Goal: Information Seeking & Learning: Learn about a topic

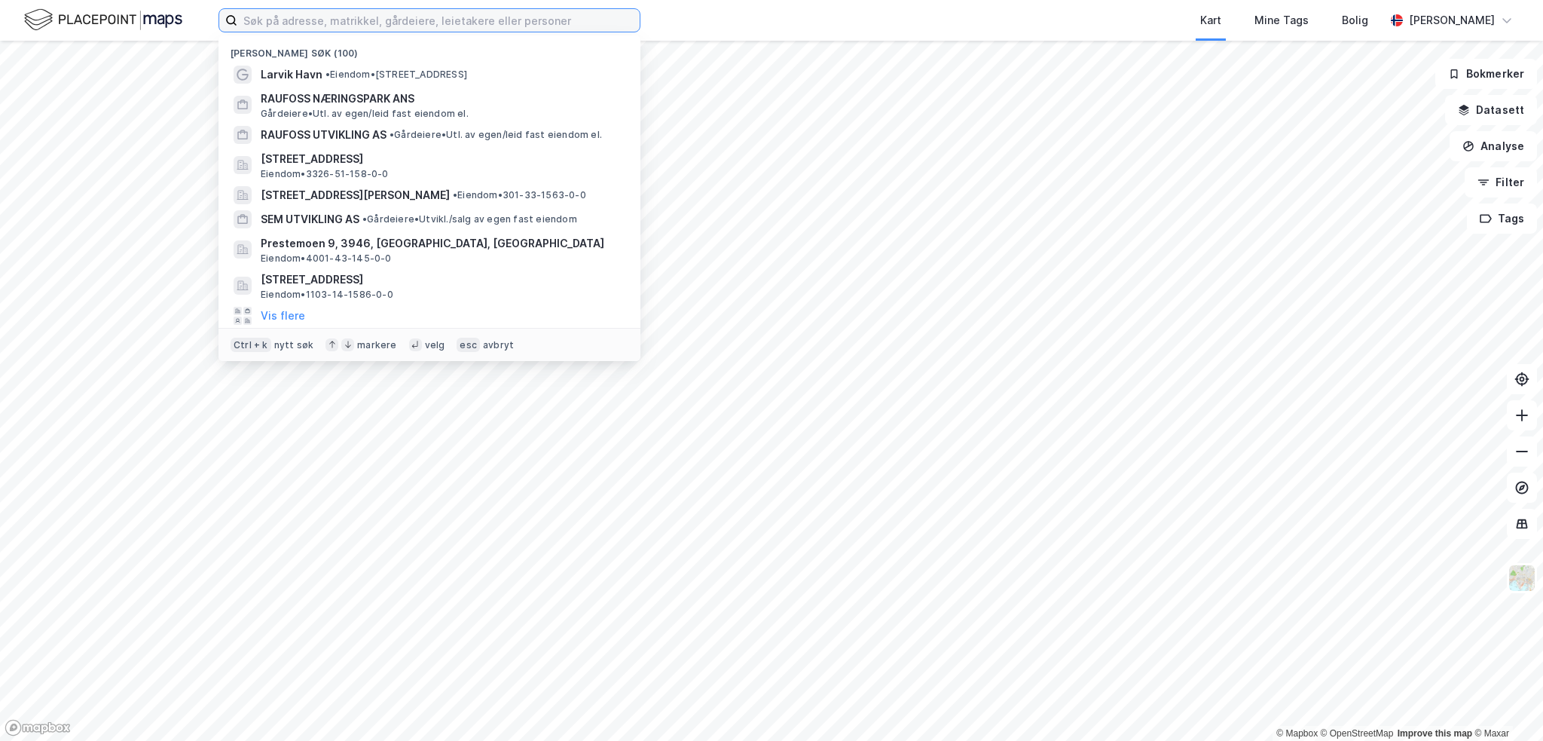
click at [507, 23] on input at bounding box center [438, 20] width 402 height 23
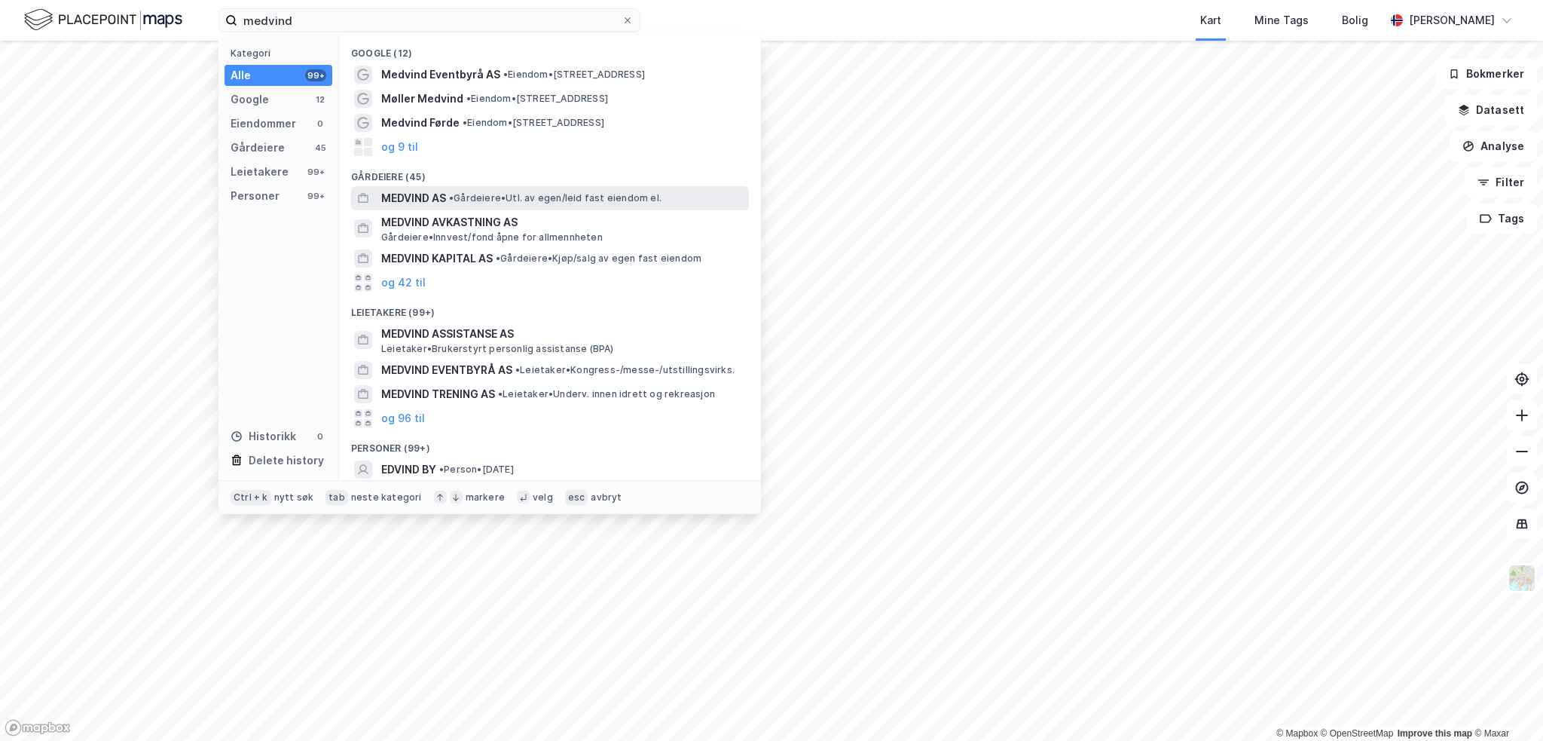
click at [533, 200] on span "• Gårdeiere • Utl. av egen/leid fast eiendom el." at bounding box center [555, 198] width 212 height 12
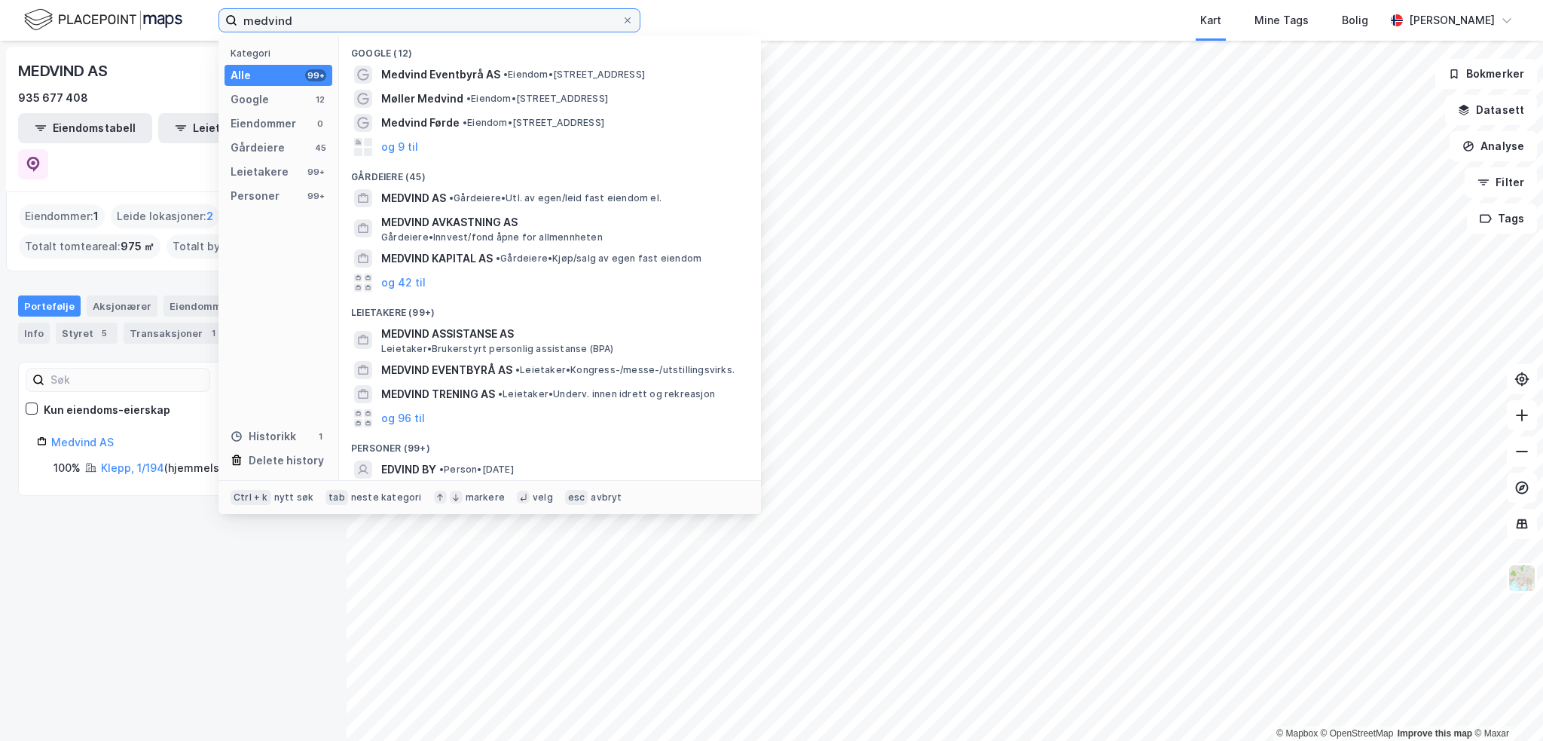
click at [336, 26] on input "medvind" at bounding box center [429, 20] width 384 height 23
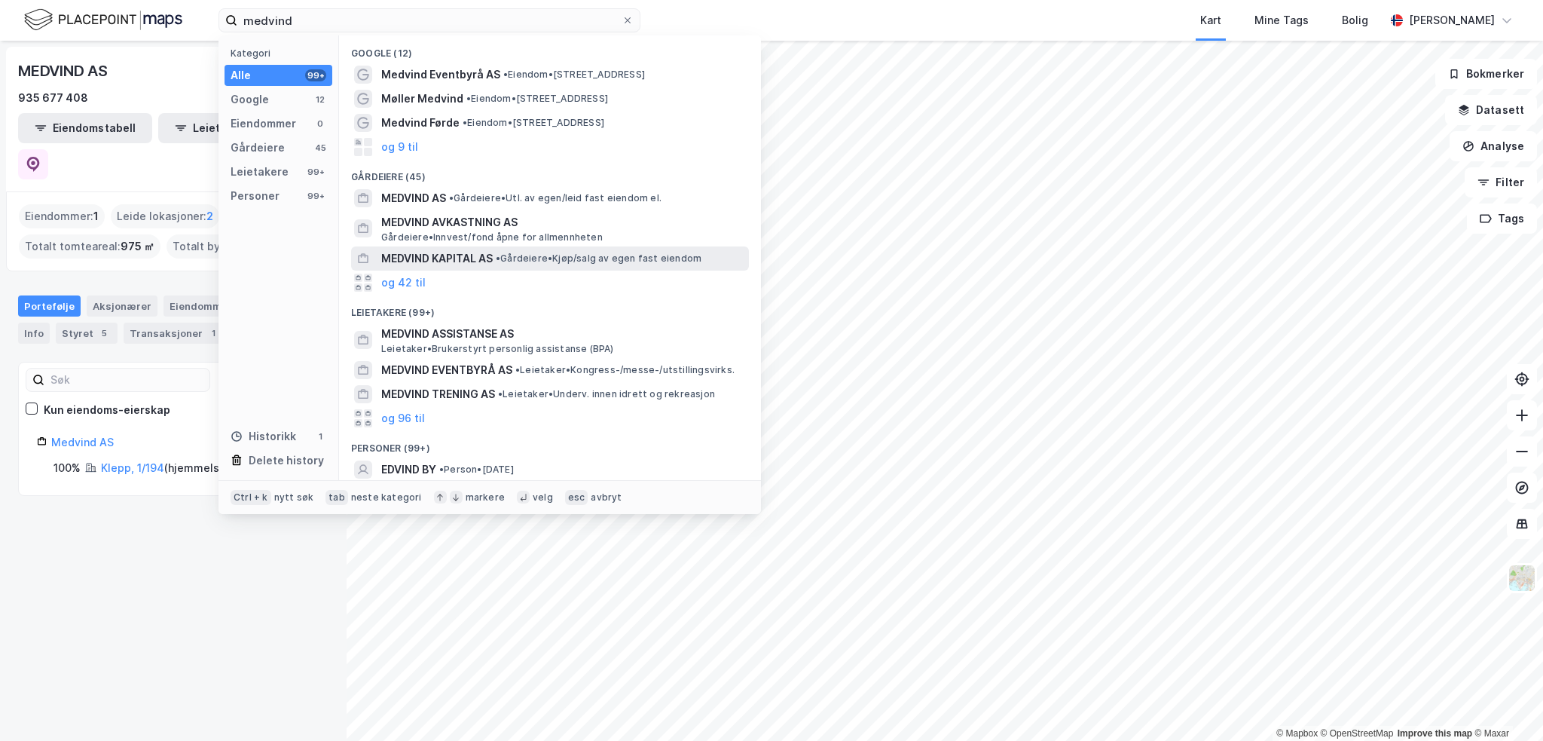
click at [426, 255] on span "MEDVIND KAPITAL AS" at bounding box center [437, 258] width 112 height 18
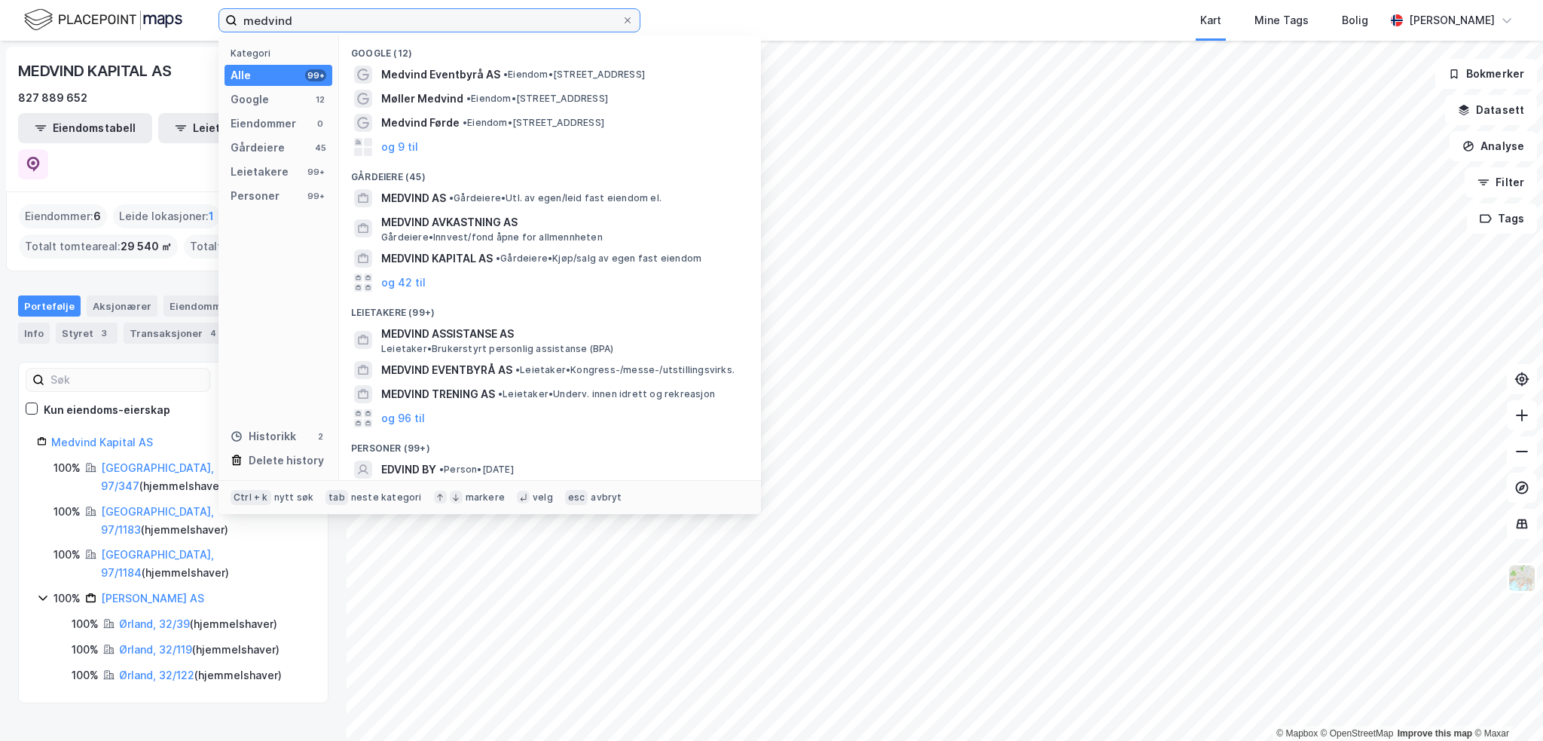
drag, startPoint x: 323, startPoint y: 12, endPoint x: 118, endPoint y: 9, distance: 205.0
click at [124, 14] on div "medvind Kategori Alle 99+ Google 12 Eiendommer 0 Gårdeiere 45 Leietakere 99+ Pe…" at bounding box center [771, 20] width 1543 height 41
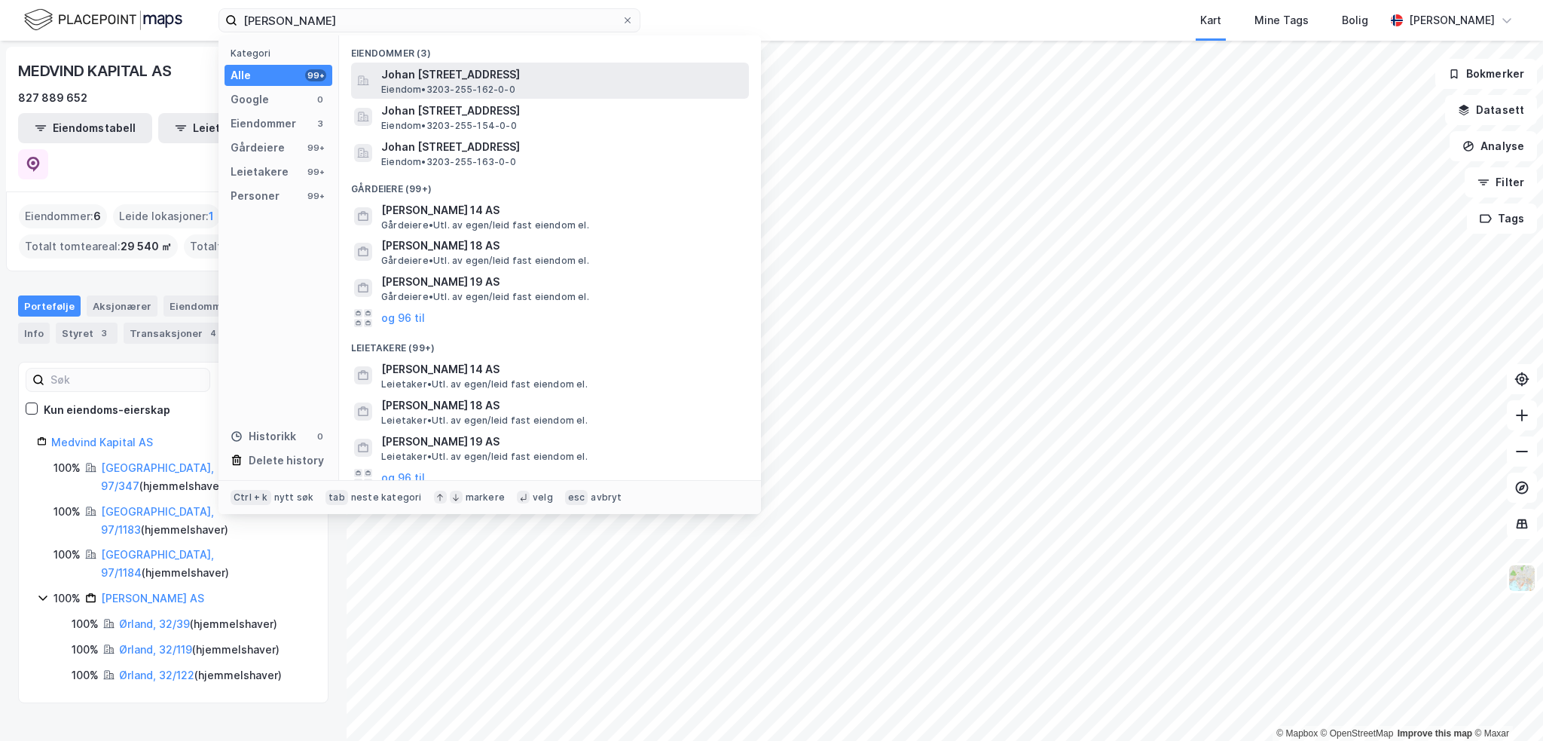
click at [407, 81] on span "Johan [STREET_ADDRESS]" at bounding box center [562, 75] width 362 height 18
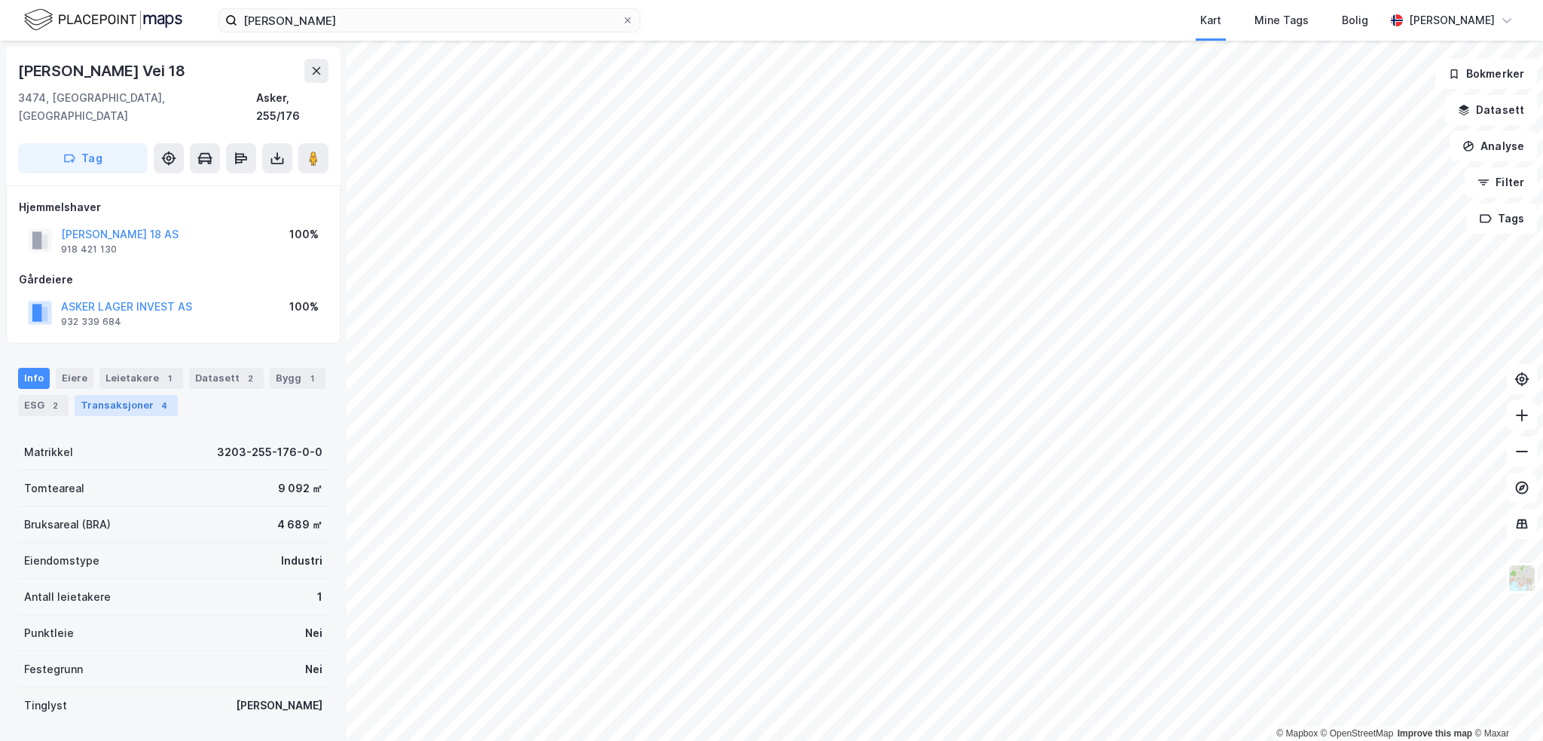
click at [158, 398] on div "4" at bounding box center [164, 405] width 15 height 15
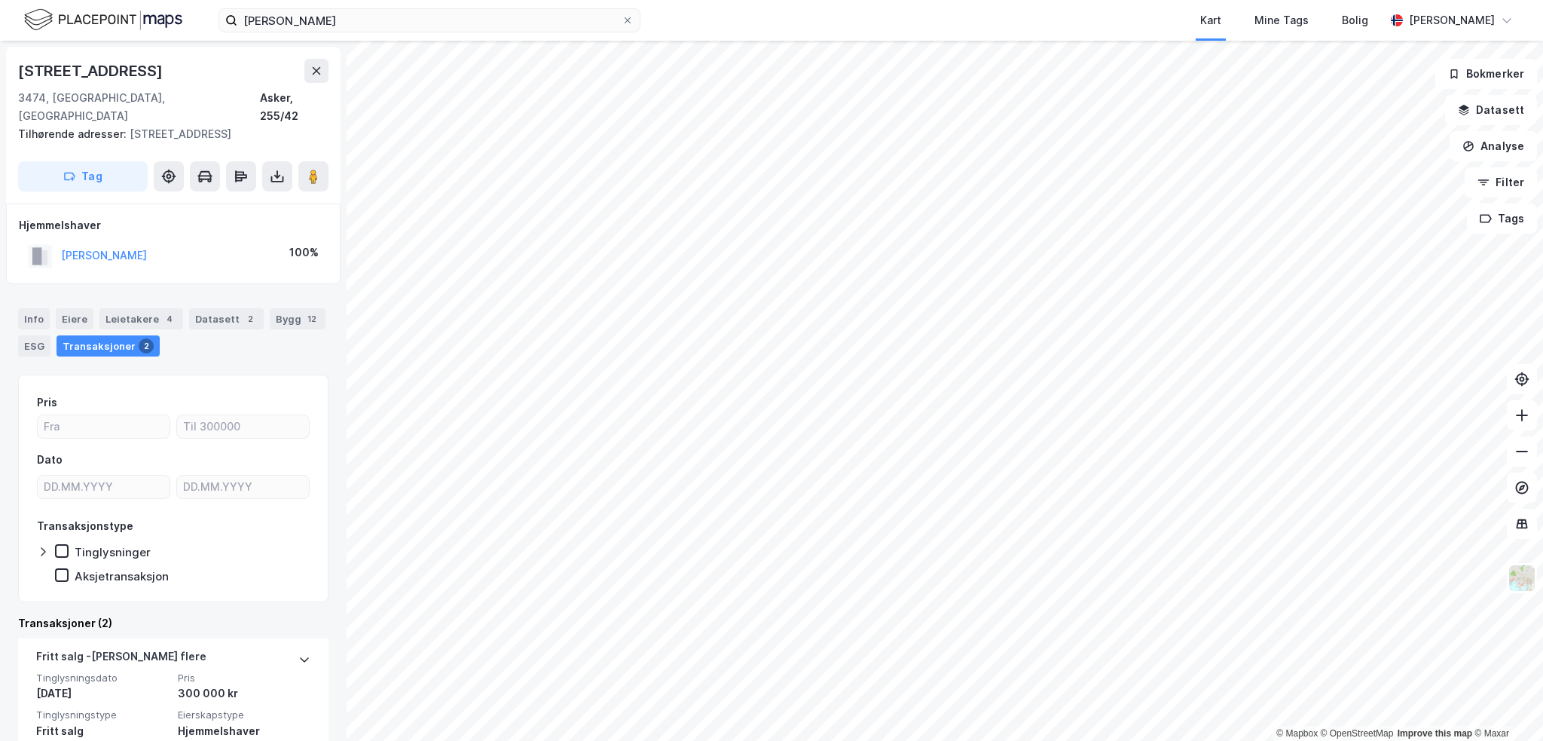
click at [904, 740] on html "[PERSON_NAME] Kart Mine Tags Bolig [PERSON_NAME] © Mapbox © OpenStreetMap Impro…" at bounding box center [771, 370] width 1543 height 741
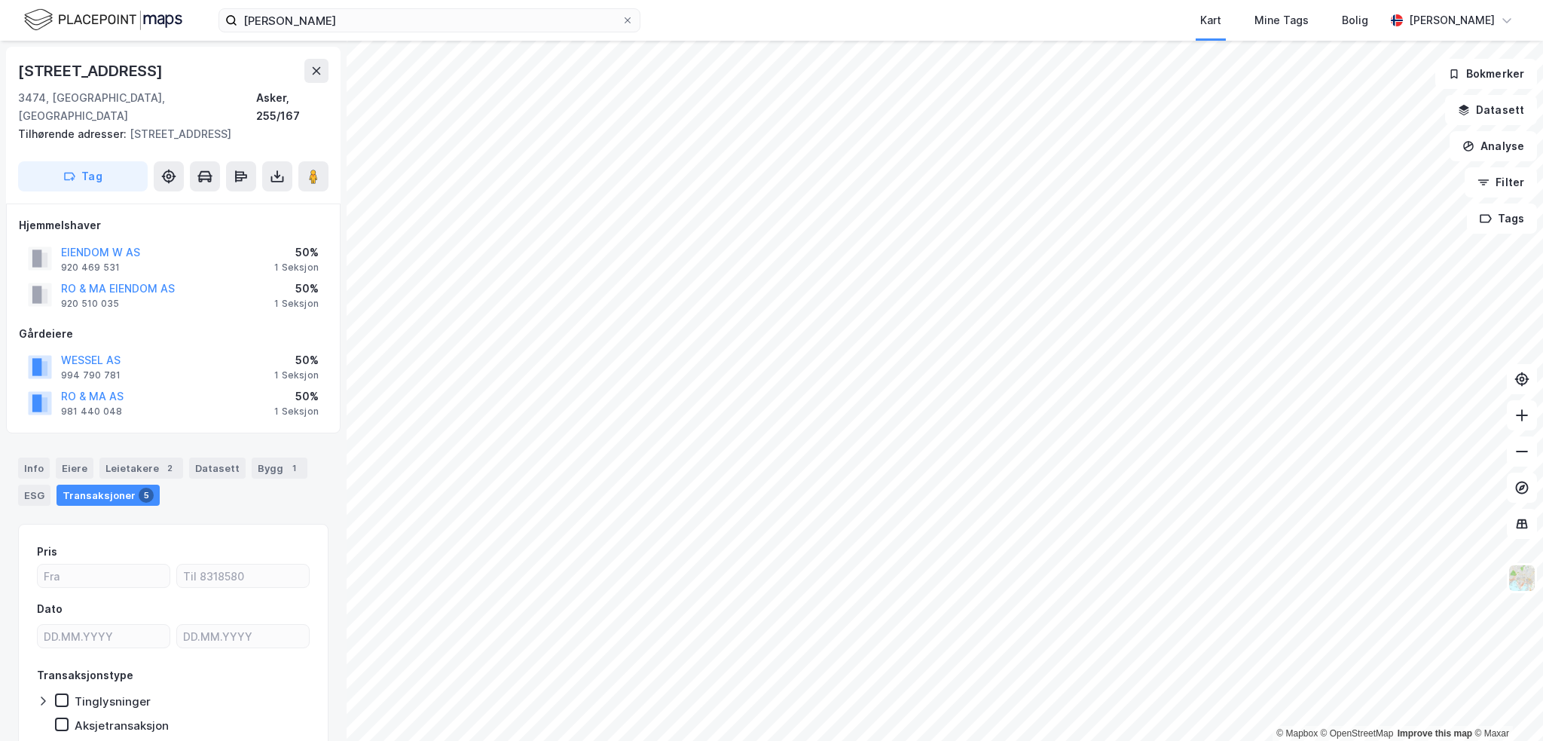
scroll to position [2, 0]
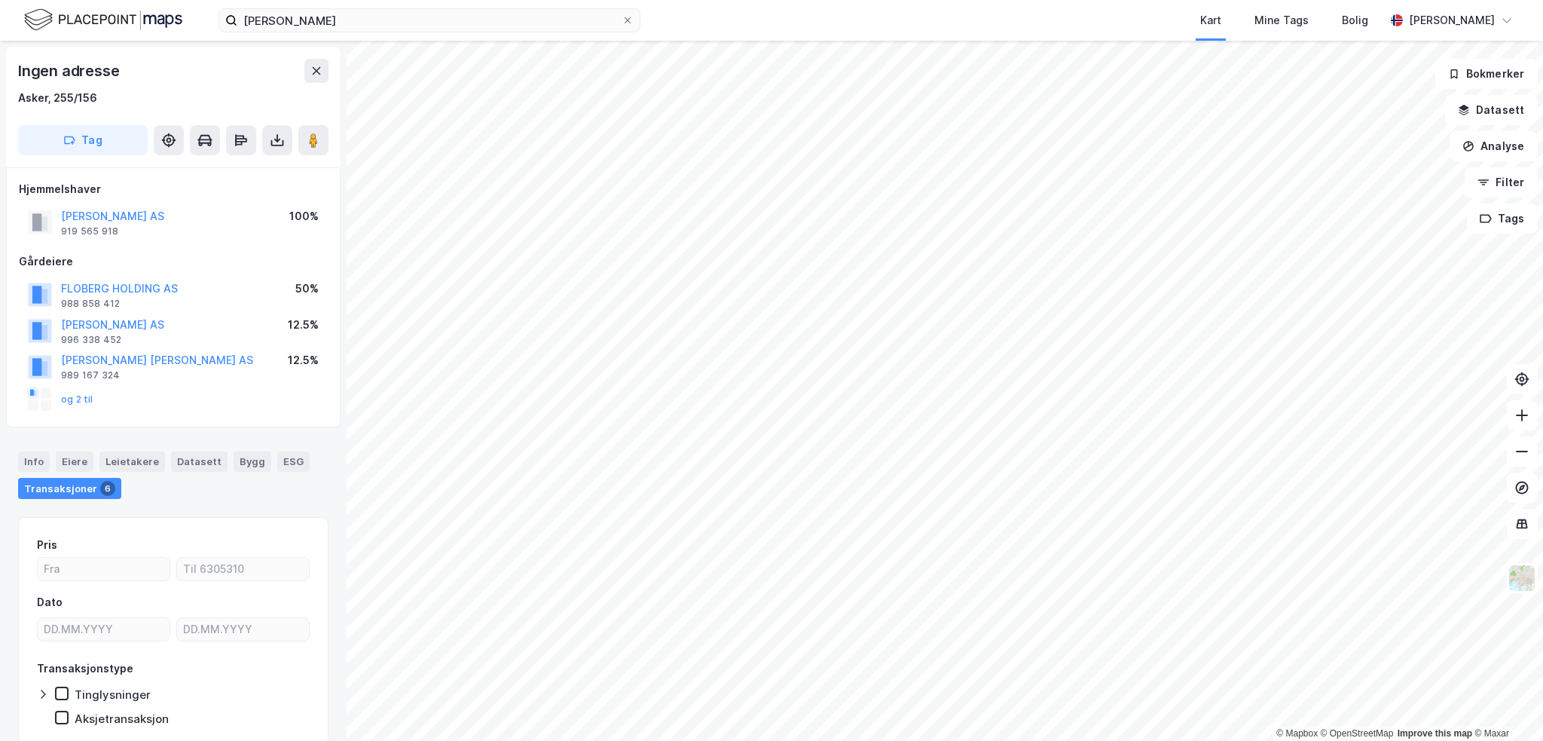
scroll to position [2, 0]
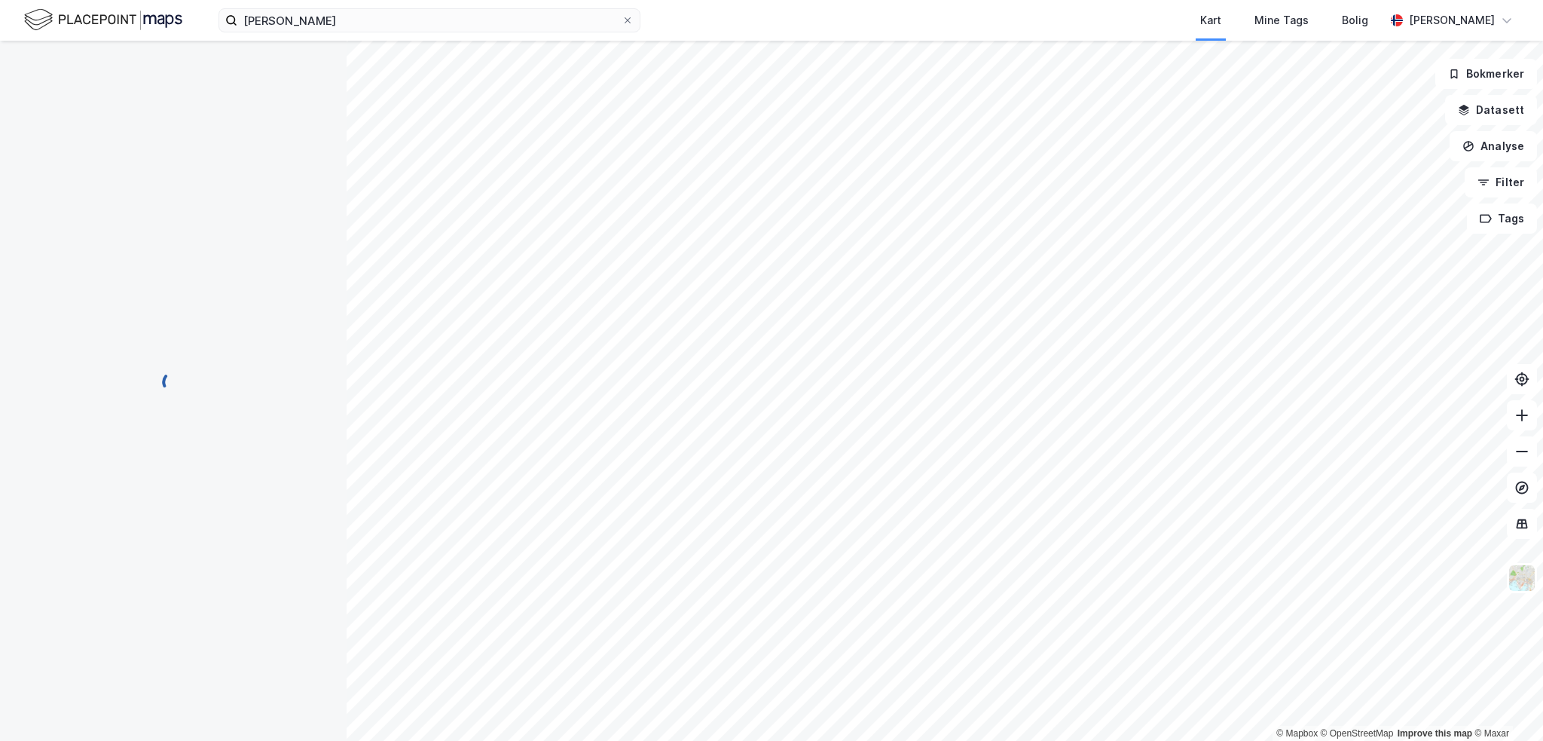
scroll to position [2, 0]
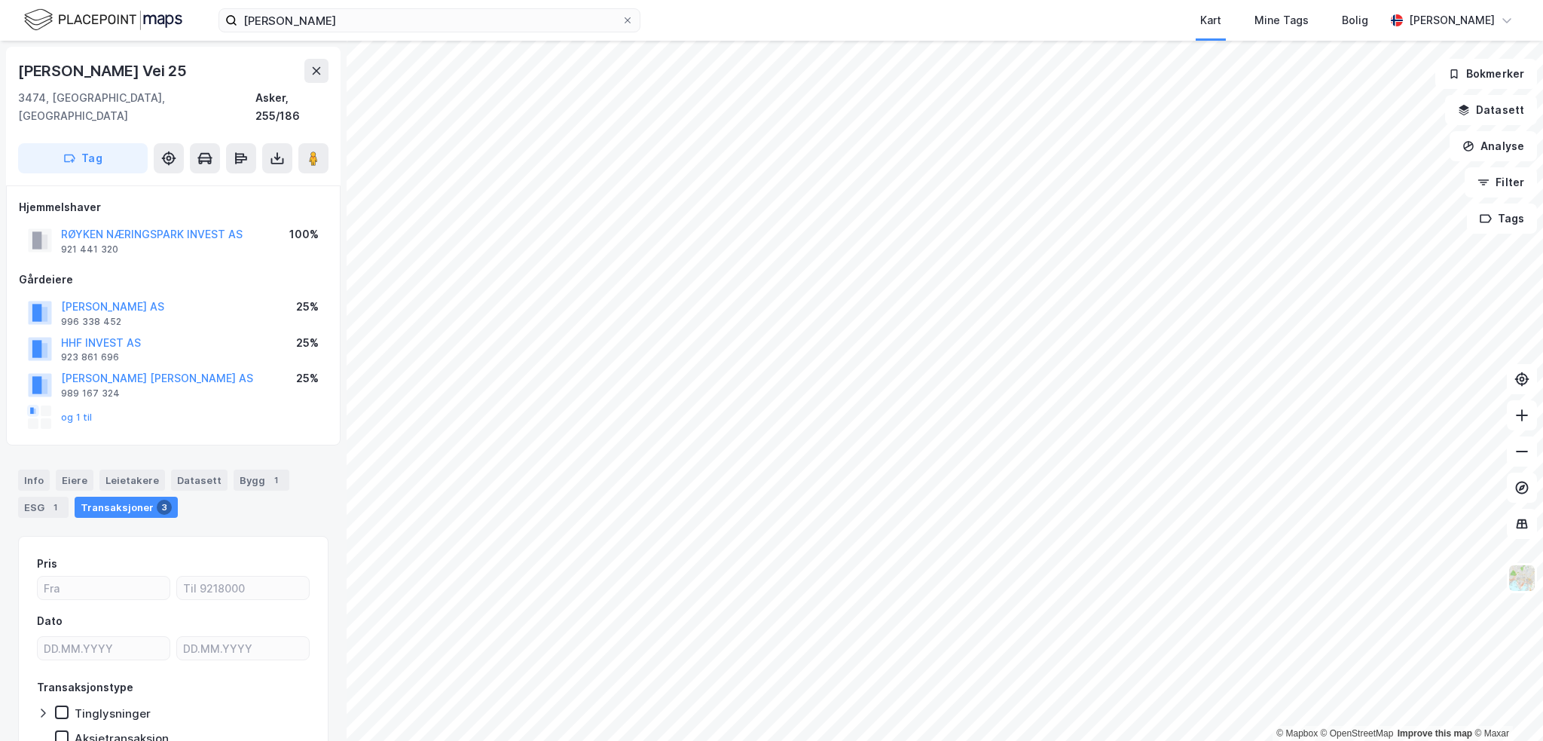
scroll to position [2, 0]
click at [165, 75] on div "[PERSON_NAME] Vei 24" at bounding box center [104, 69] width 172 height 24
click at [165, 74] on div "[PERSON_NAME] Vei 24" at bounding box center [104, 69] width 172 height 24
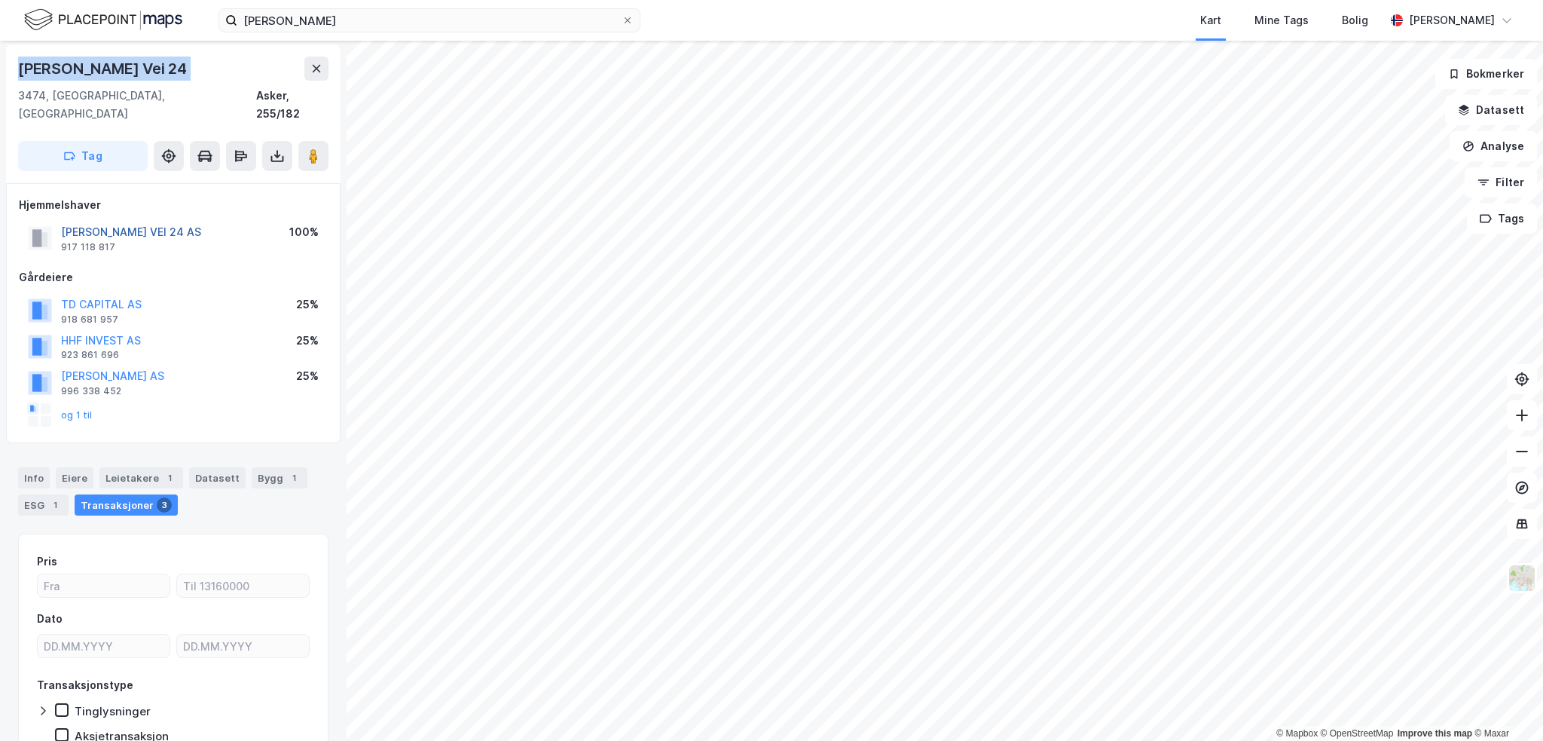
click at [0, 0] on button "[PERSON_NAME] VEI 24 AS" at bounding box center [0, 0] width 0 height 0
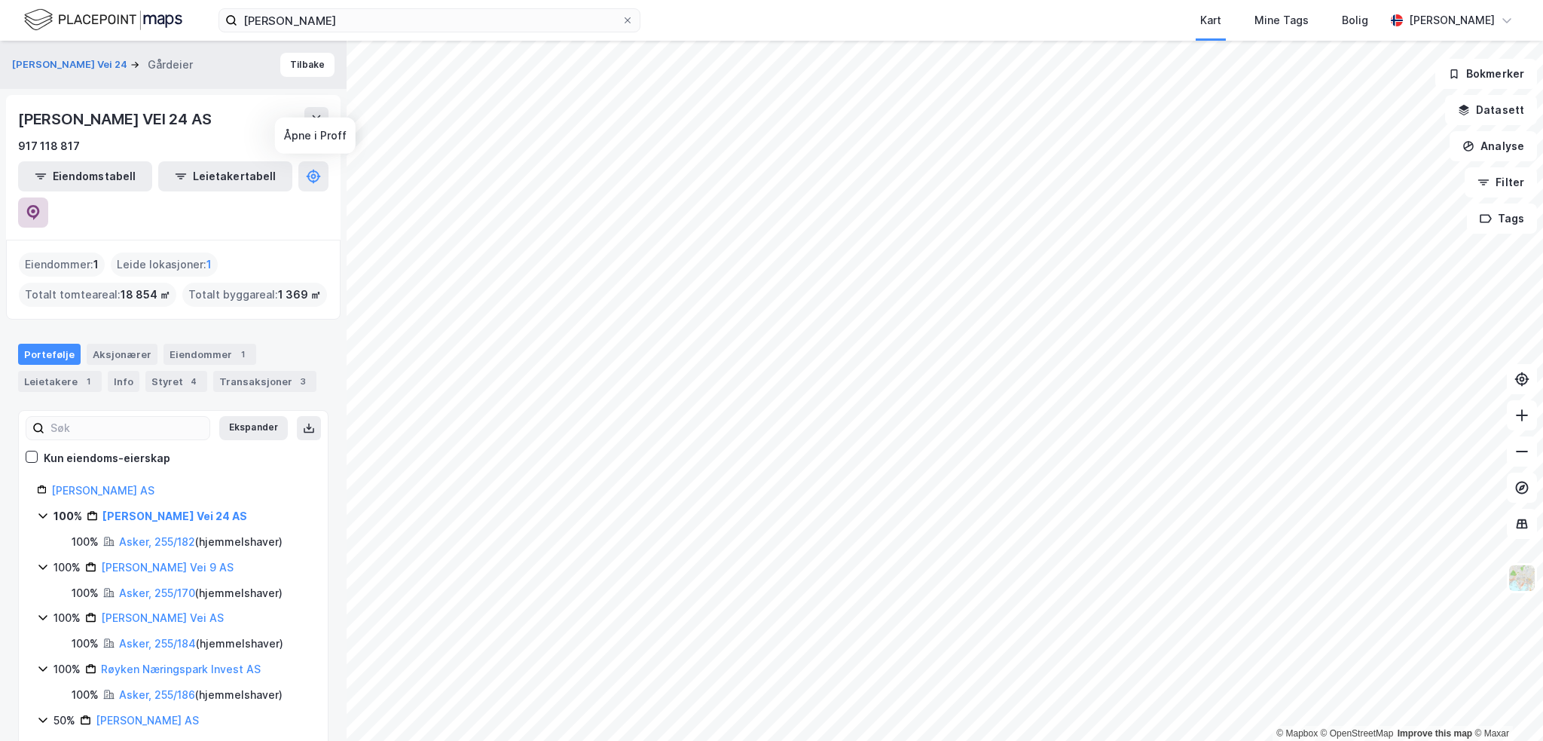
click at [41, 205] on icon at bounding box center [33, 212] width 15 height 15
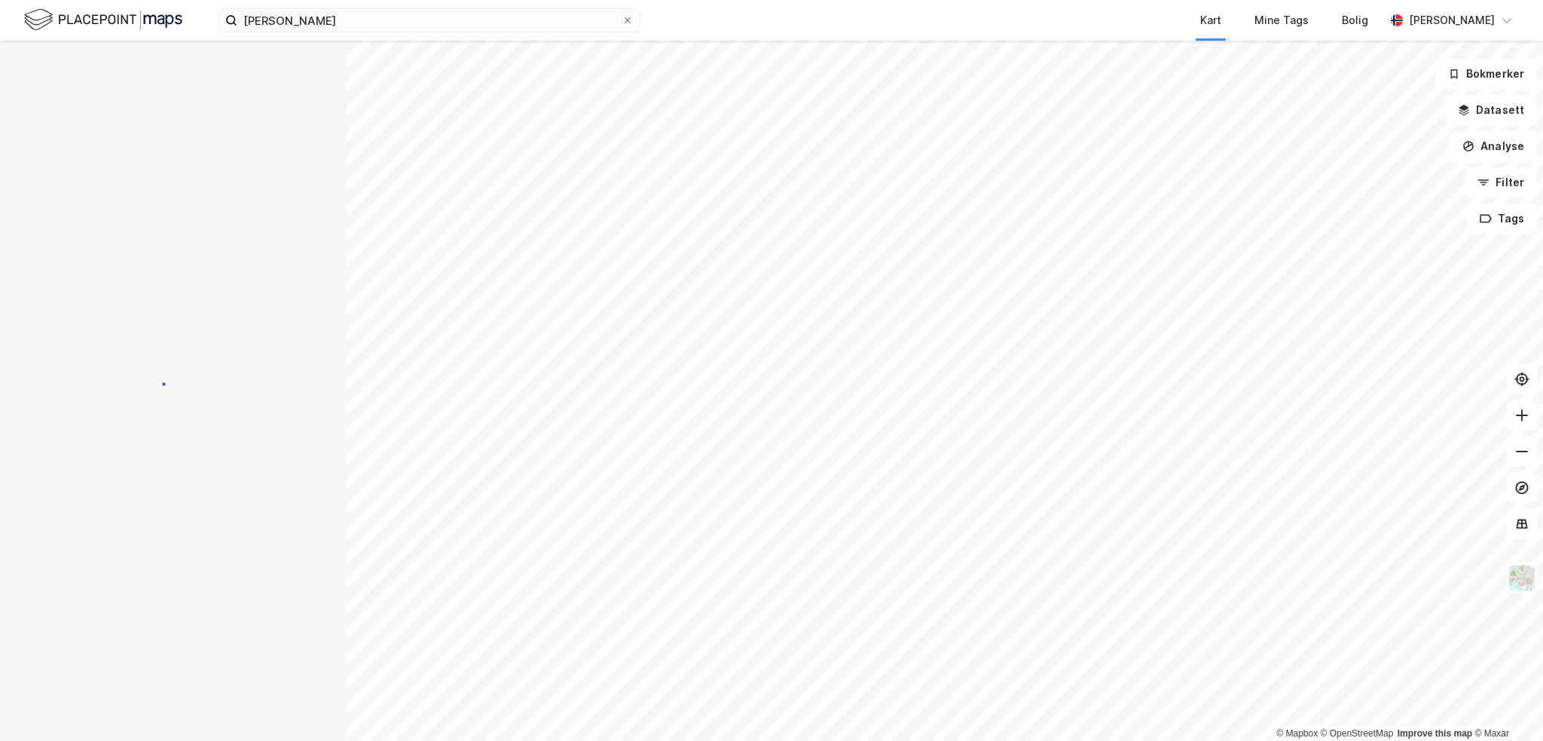
scroll to position [2, 0]
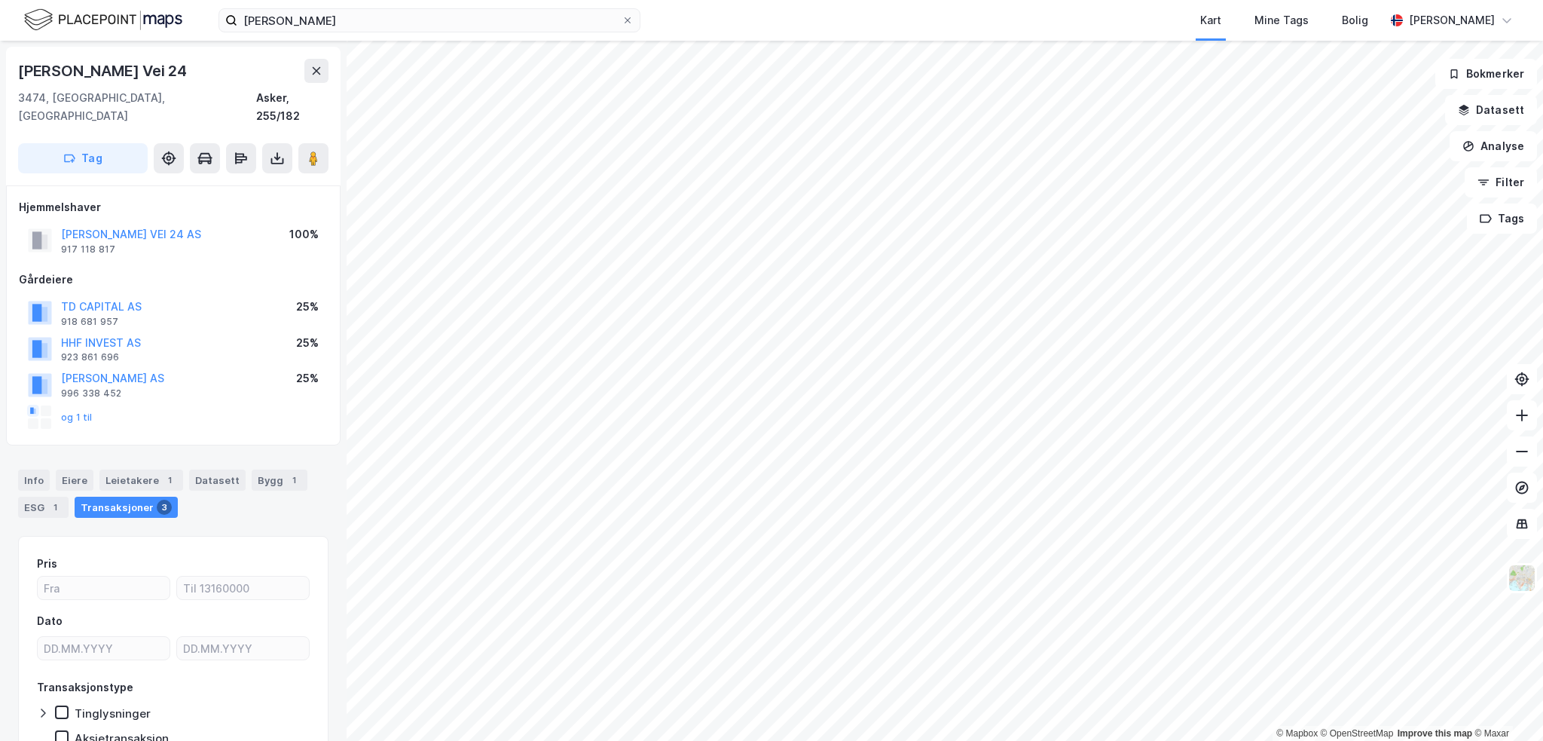
scroll to position [2, 0]
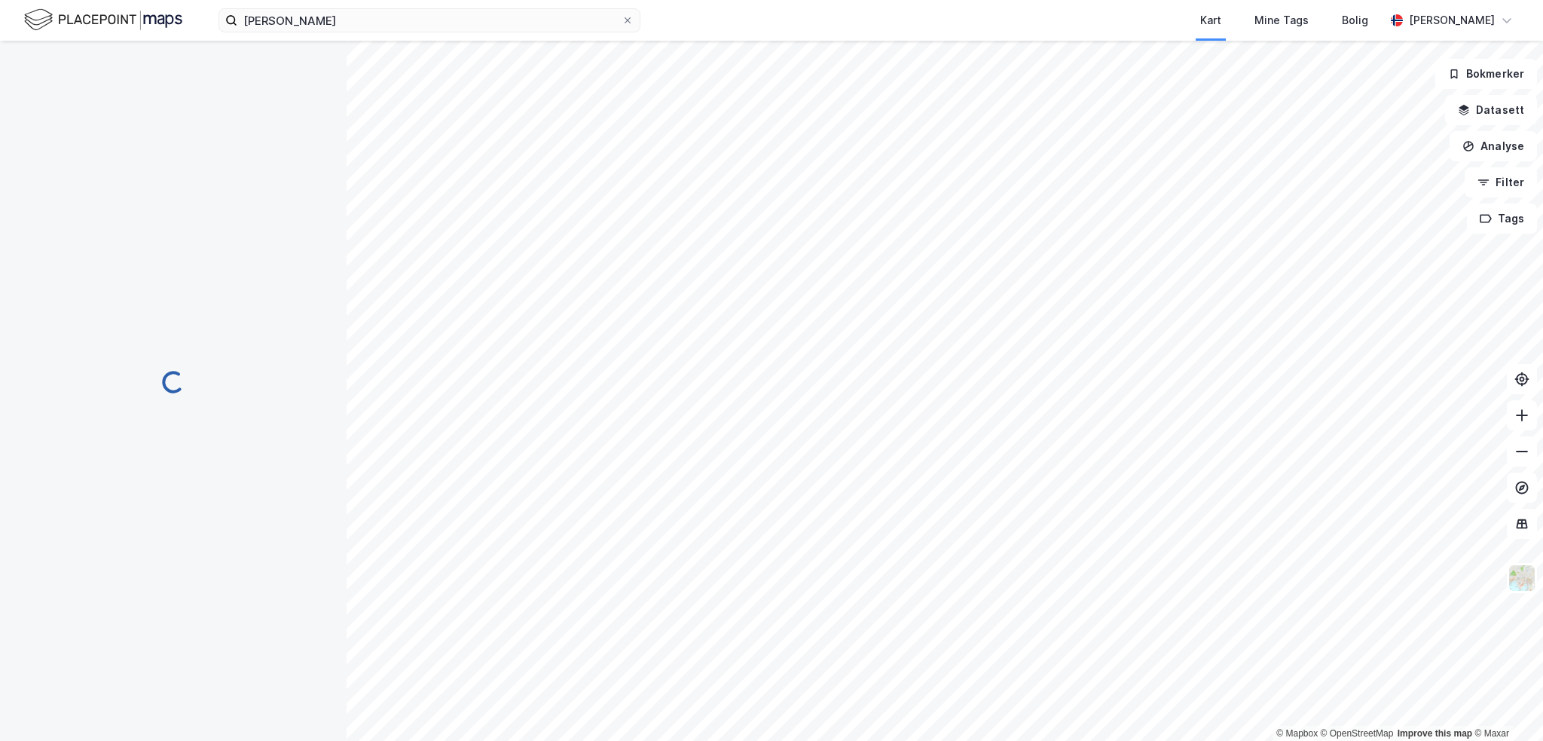
scroll to position [2, 0]
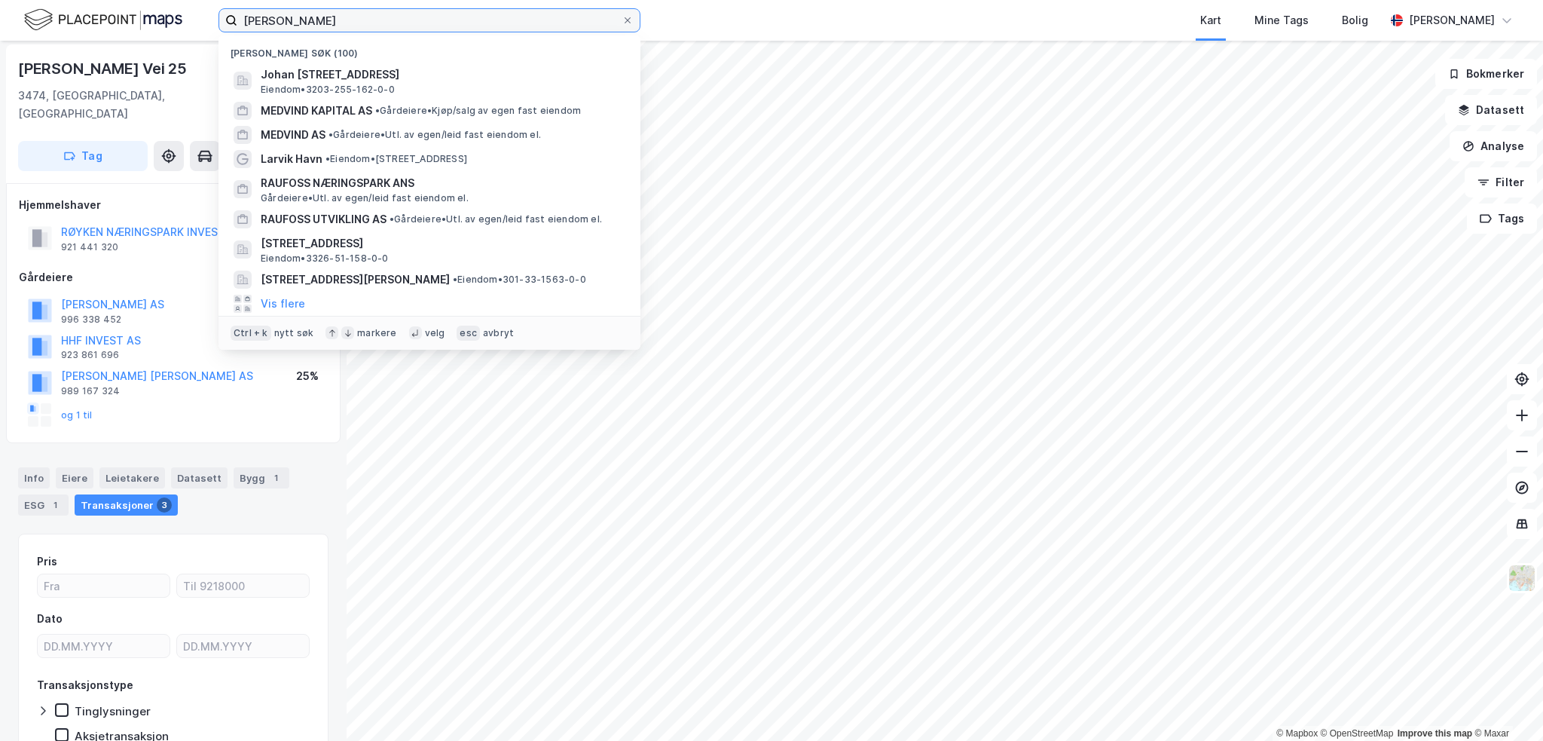
drag, startPoint x: 341, startPoint y: 20, endPoint x: 141, endPoint y: 17, distance: 199.7
click at [141, 17] on div "[PERSON_NAME] søk (100) Johan [STREET_ADDRESS], ASKER Eiendom • 3203-255-162-0-…" at bounding box center [771, 20] width 1543 height 41
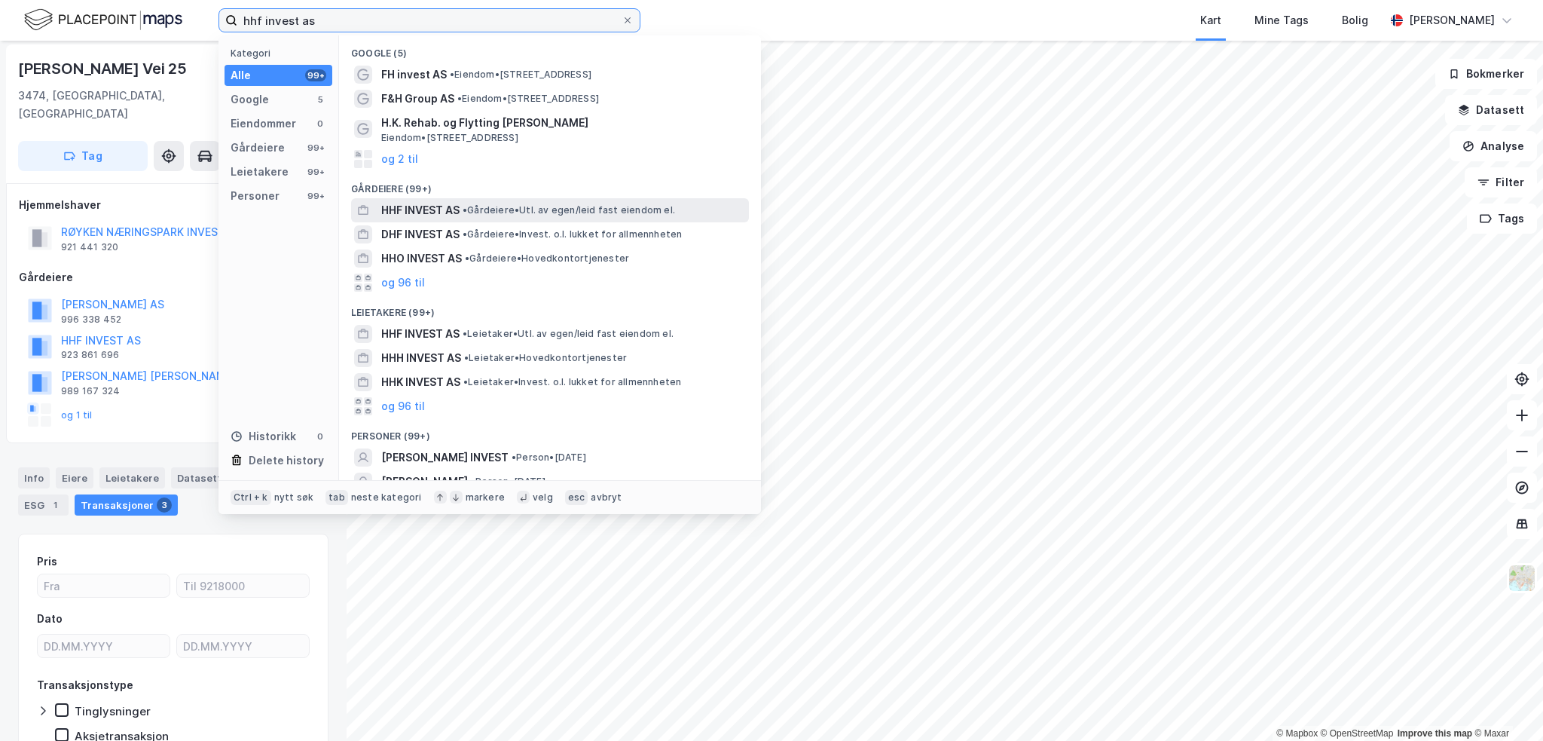
type input "hhf invest as"
click at [467, 210] on span "•" at bounding box center [465, 209] width 5 height 11
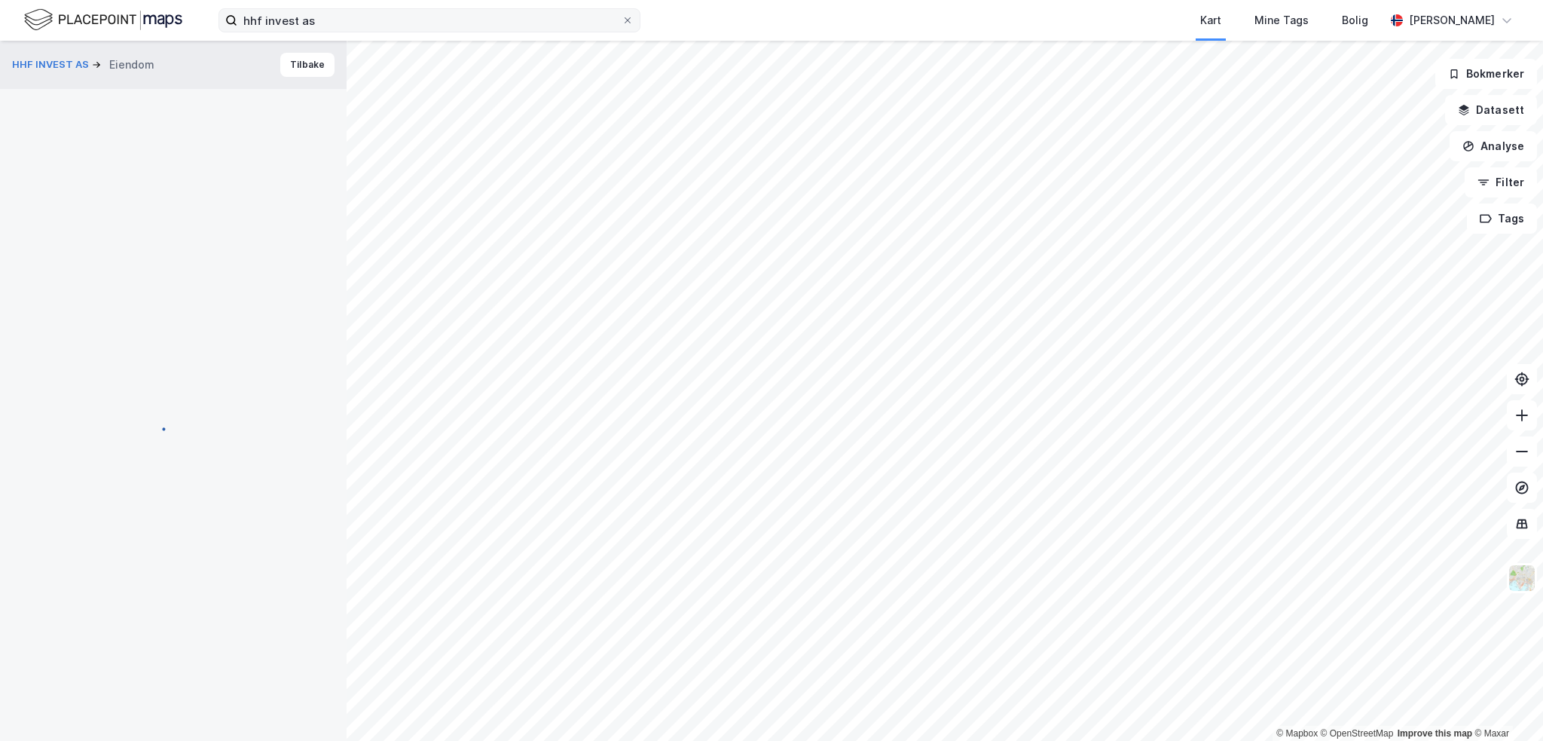
scroll to position [2, 0]
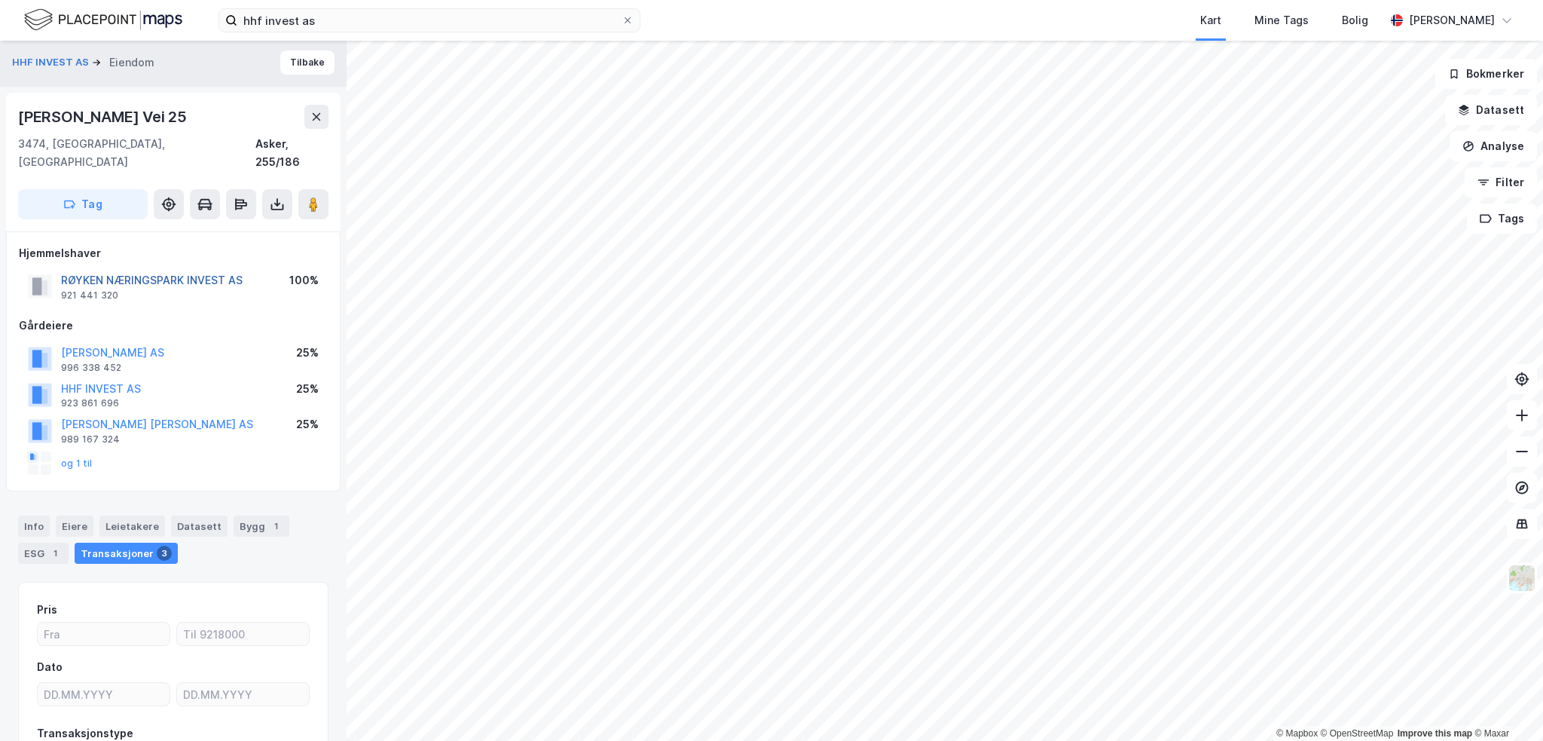
click at [0, 0] on button "RØYKEN NÆRINGSPARK INVEST AS" at bounding box center [0, 0] width 0 height 0
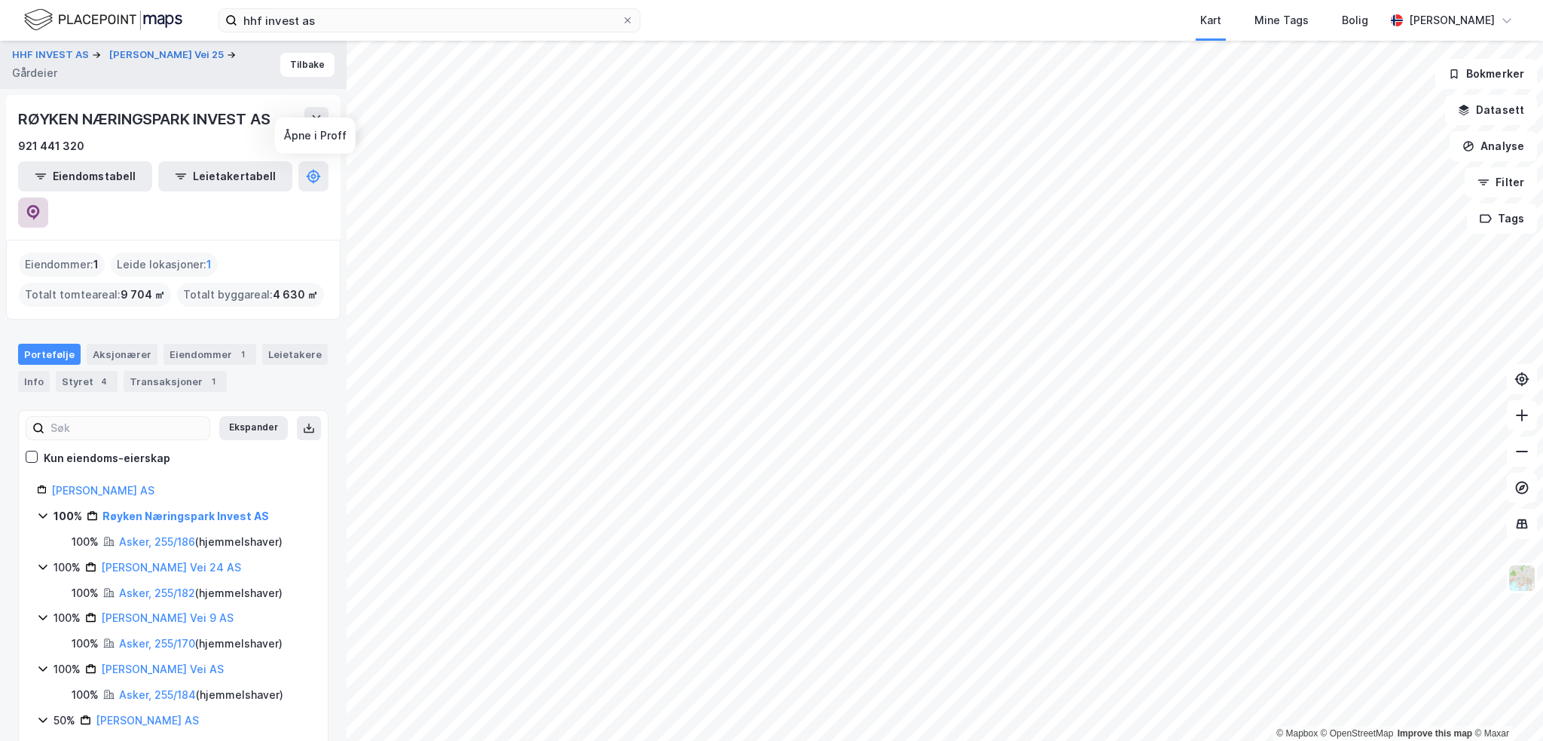
click at [48, 197] on button at bounding box center [33, 212] width 30 height 30
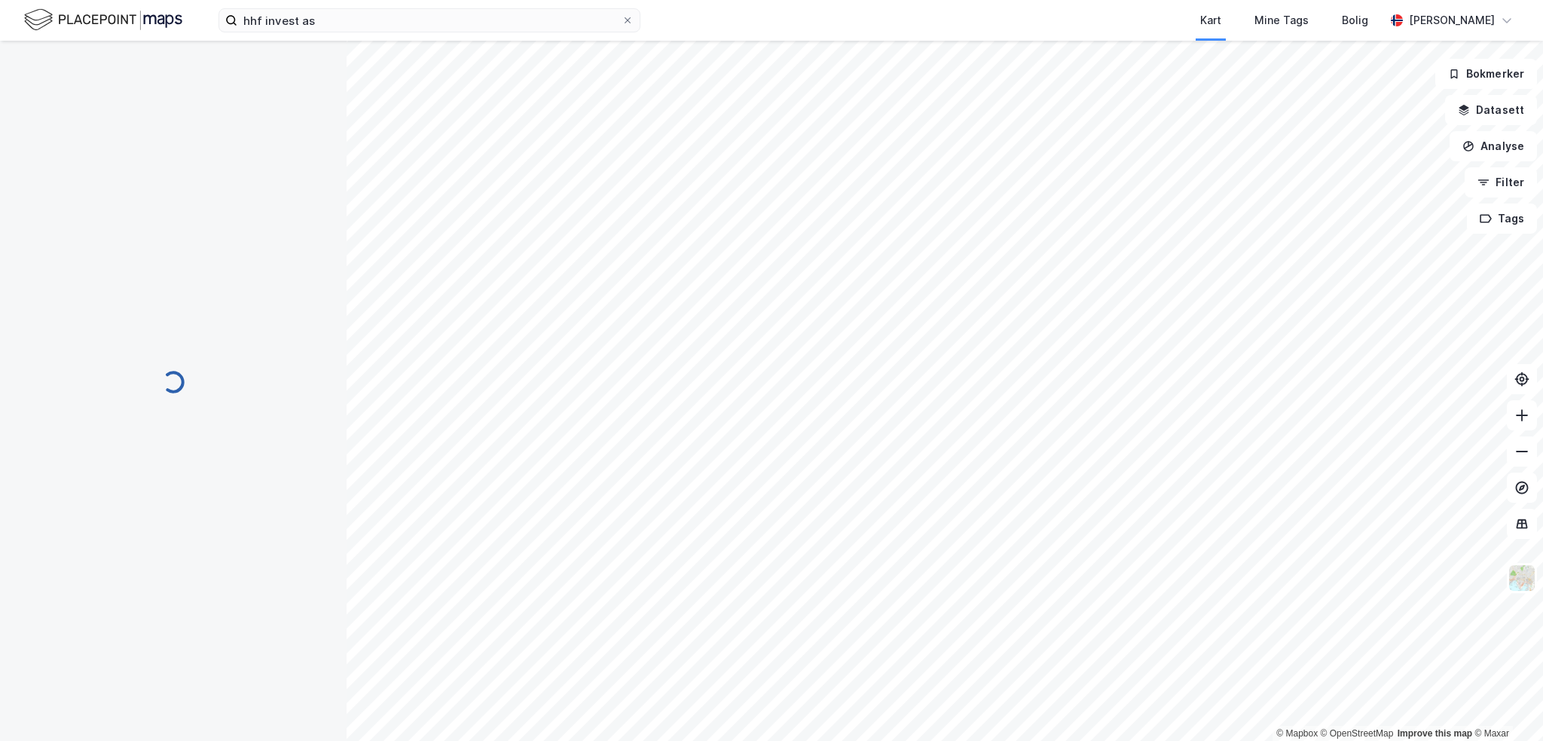
scroll to position [2, 0]
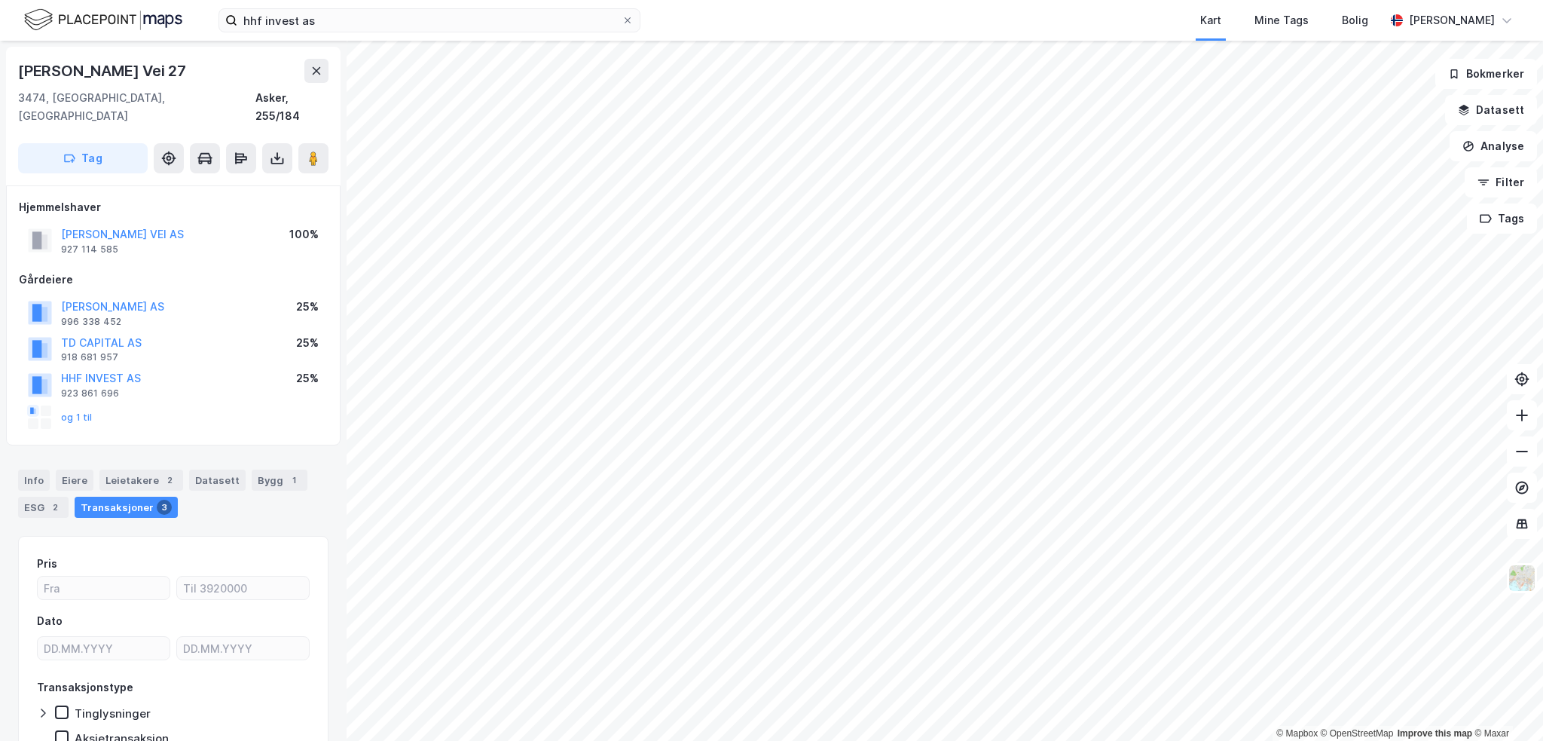
scroll to position [2, 0]
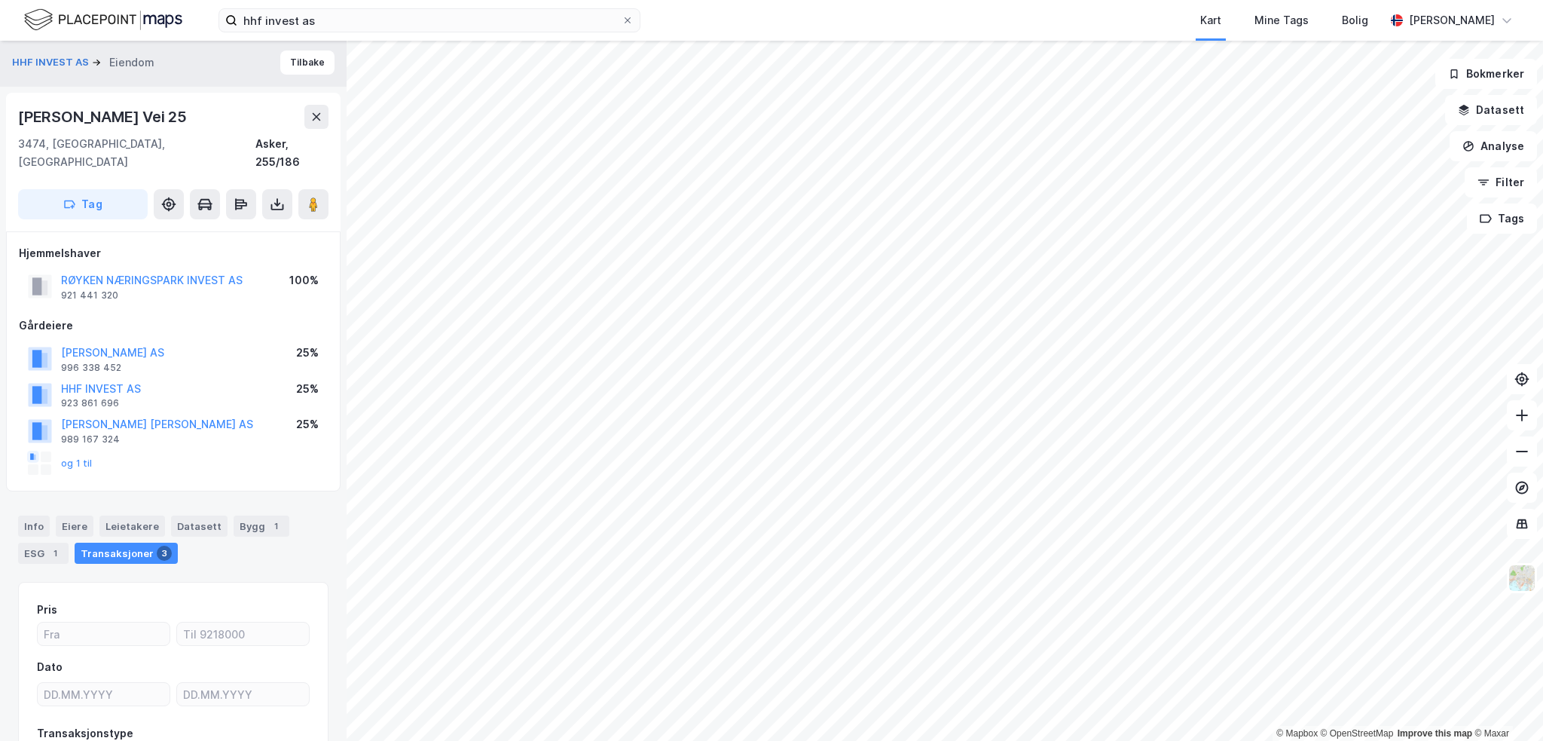
scroll to position [2, 0]
click at [0, 0] on button "RØYKEN NÆRINGSPARK INVEST AS" at bounding box center [0, 0] width 0 height 0
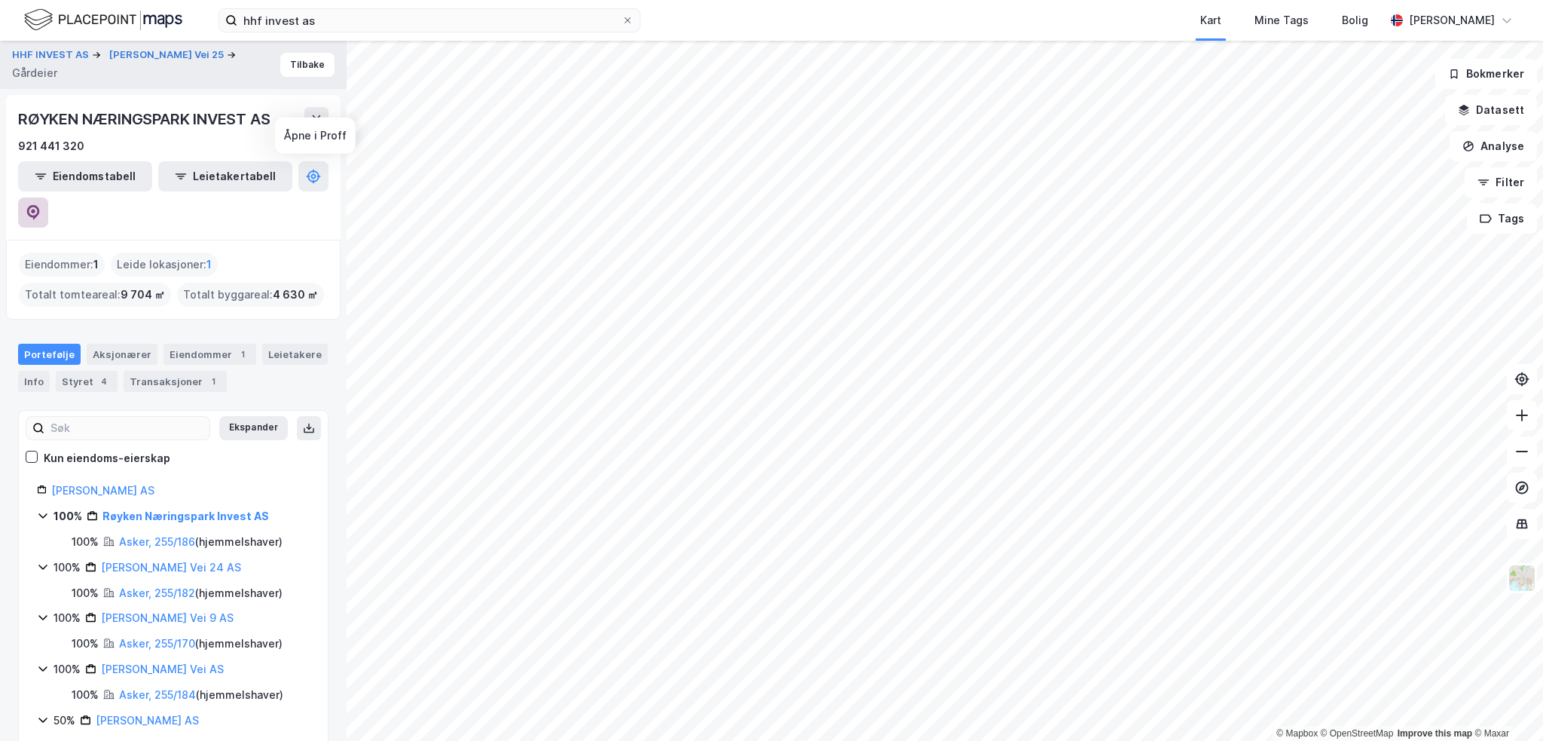
click at [48, 197] on button at bounding box center [33, 212] width 30 height 30
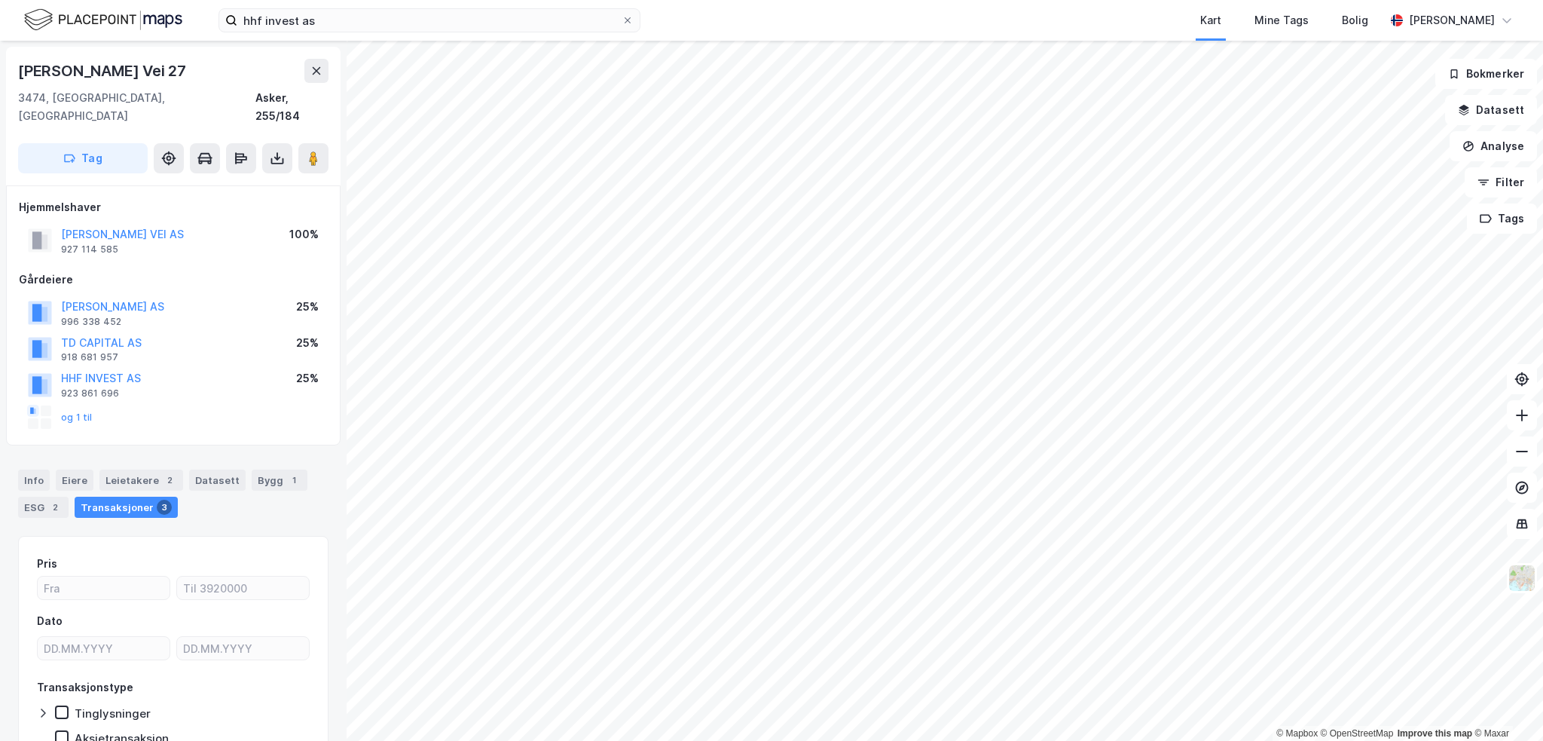
scroll to position [2, 0]
click at [0, 0] on button "[PERSON_NAME] VEI AS" at bounding box center [0, 0] width 0 height 0
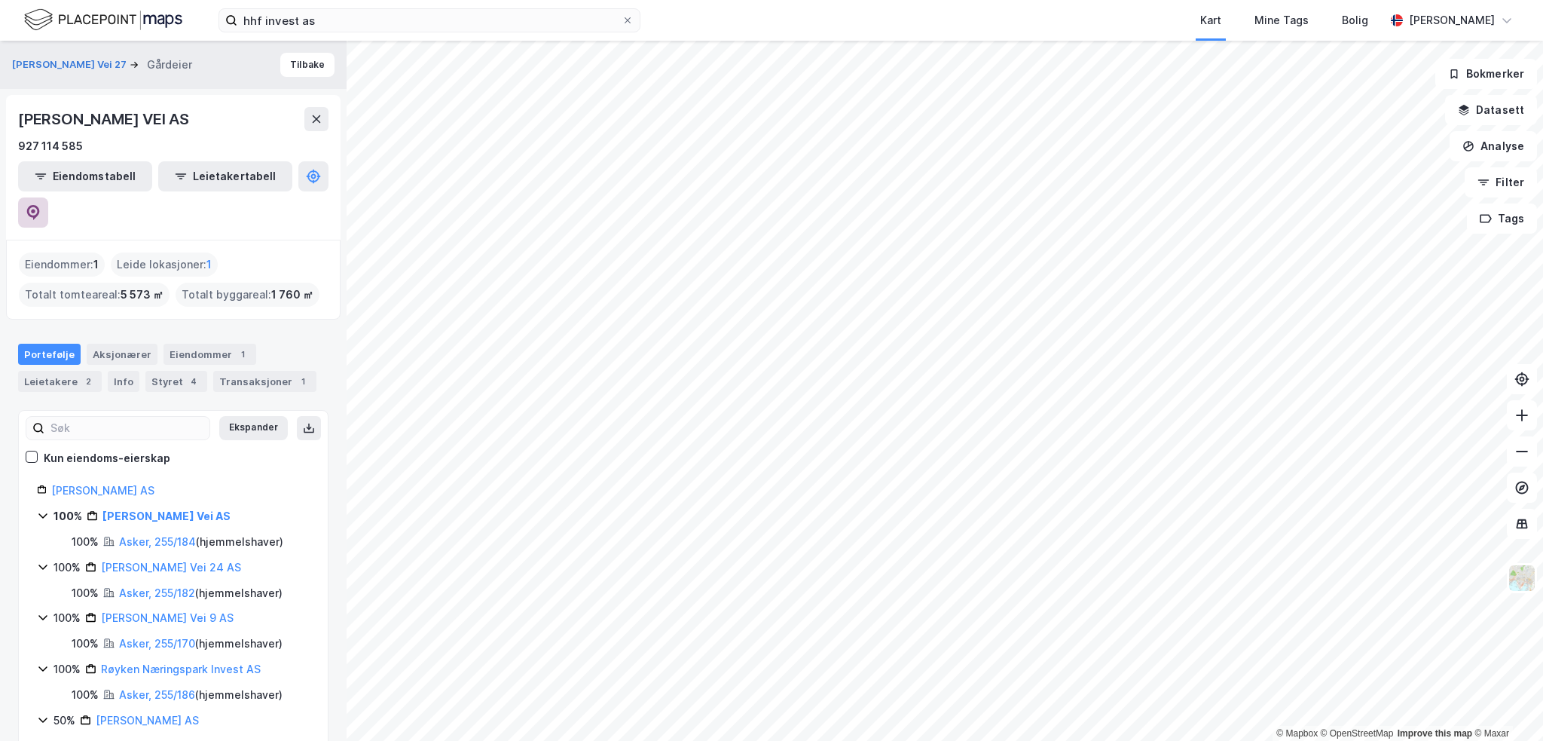
click at [40, 205] on icon at bounding box center [33, 212] width 13 height 15
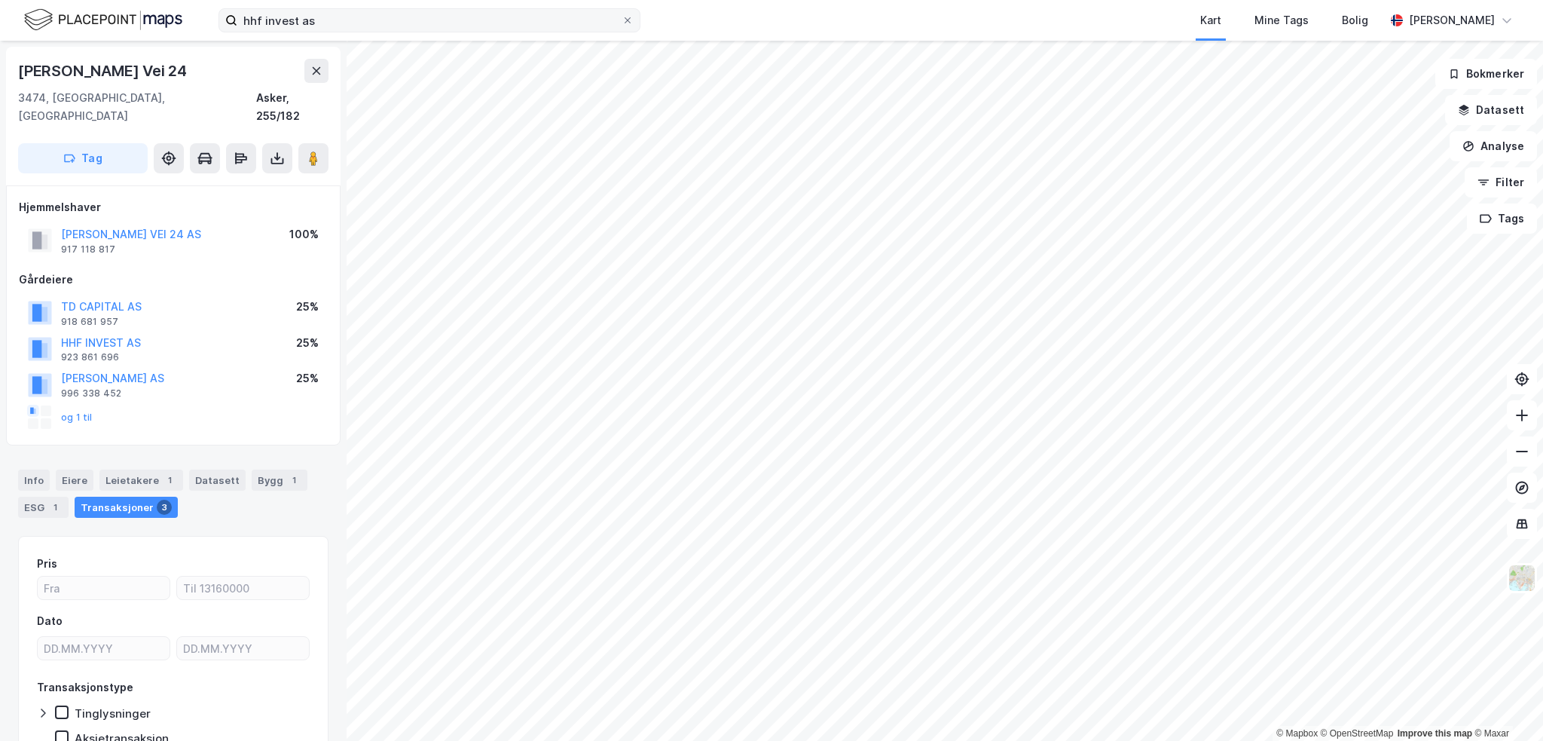
scroll to position [2, 0]
click at [0, 0] on button "[PERSON_NAME] VEI 24 AS" at bounding box center [0, 0] width 0 height 0
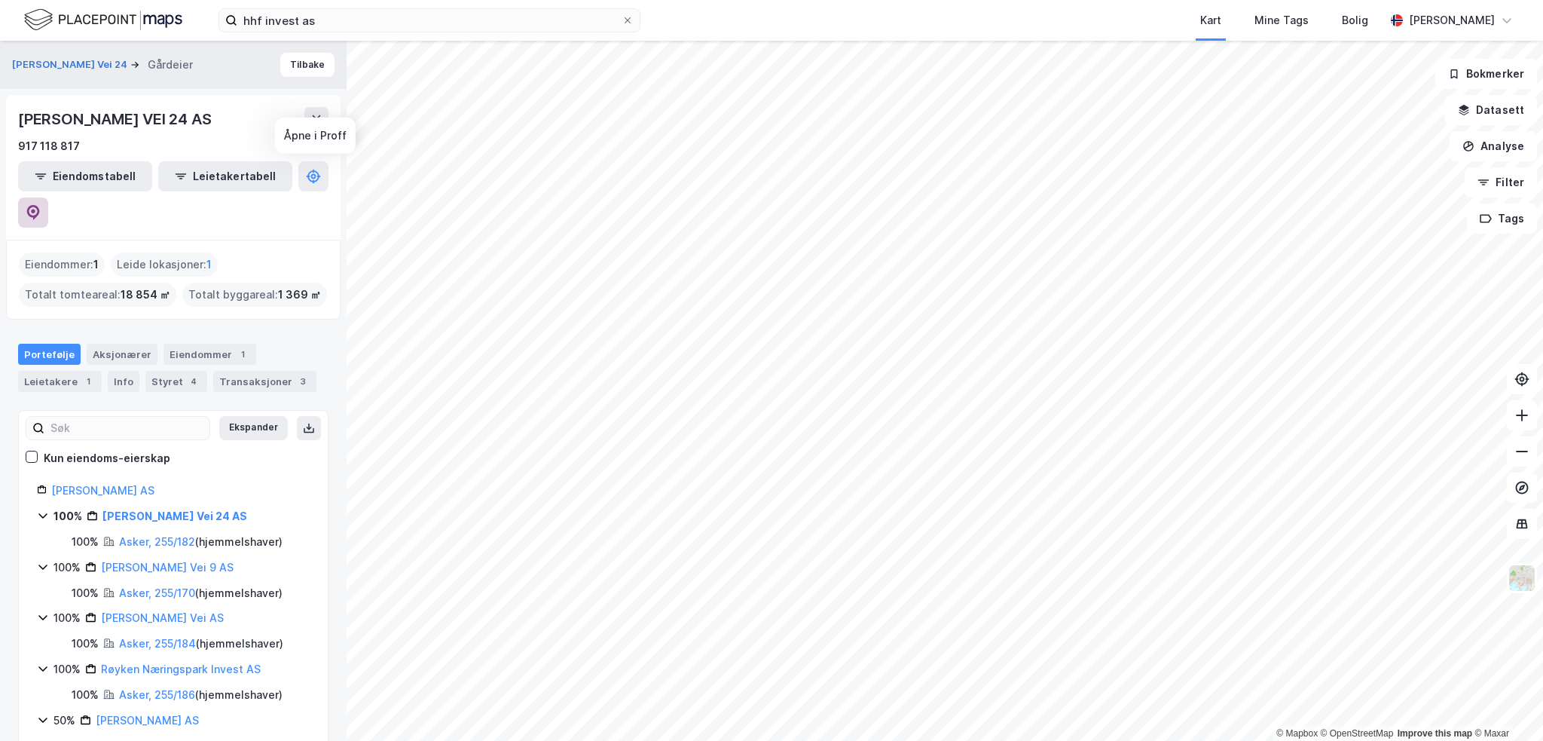
click at [48, 197] on button at bounding box center [33, 212] width 30 height 30
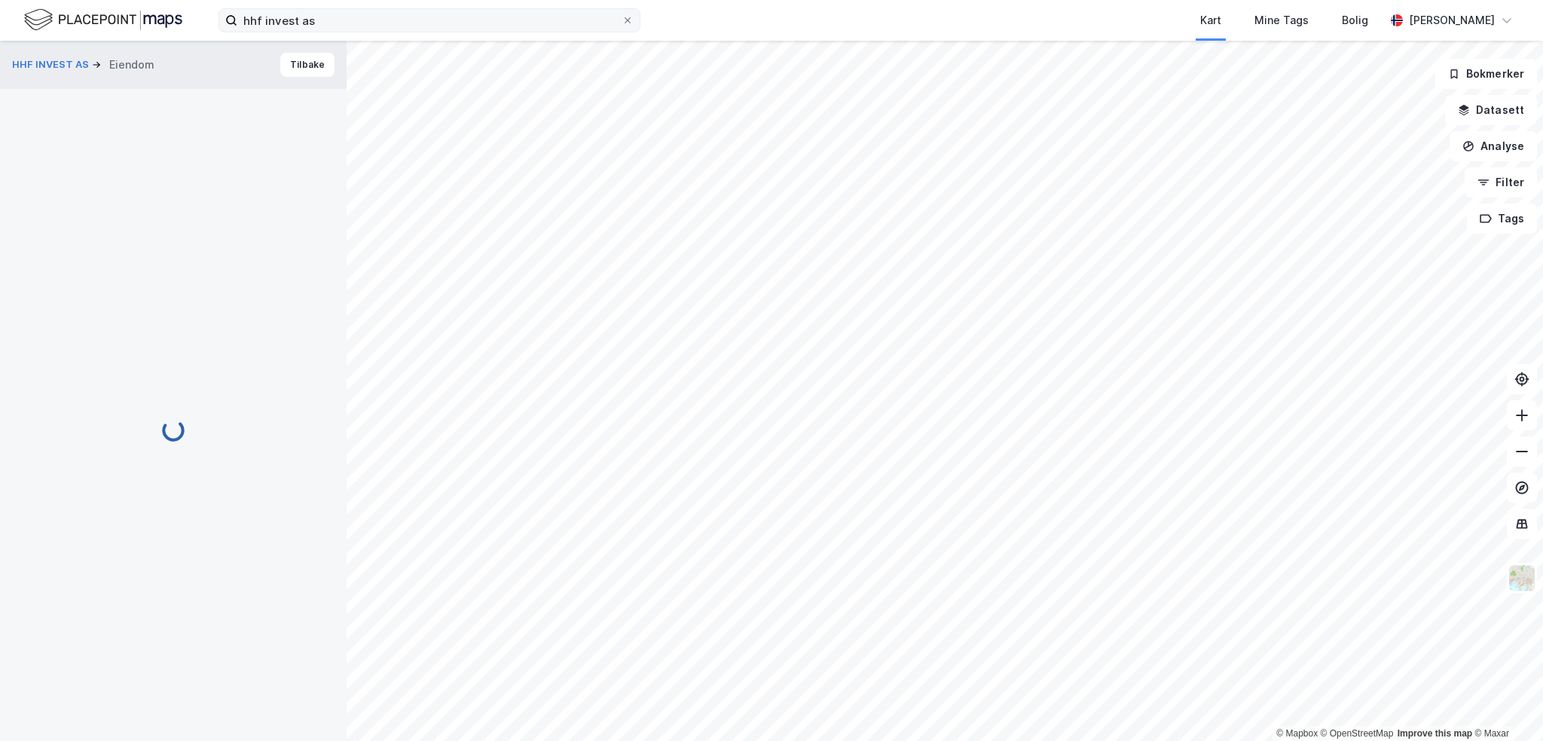
scroll to position [2, 0]
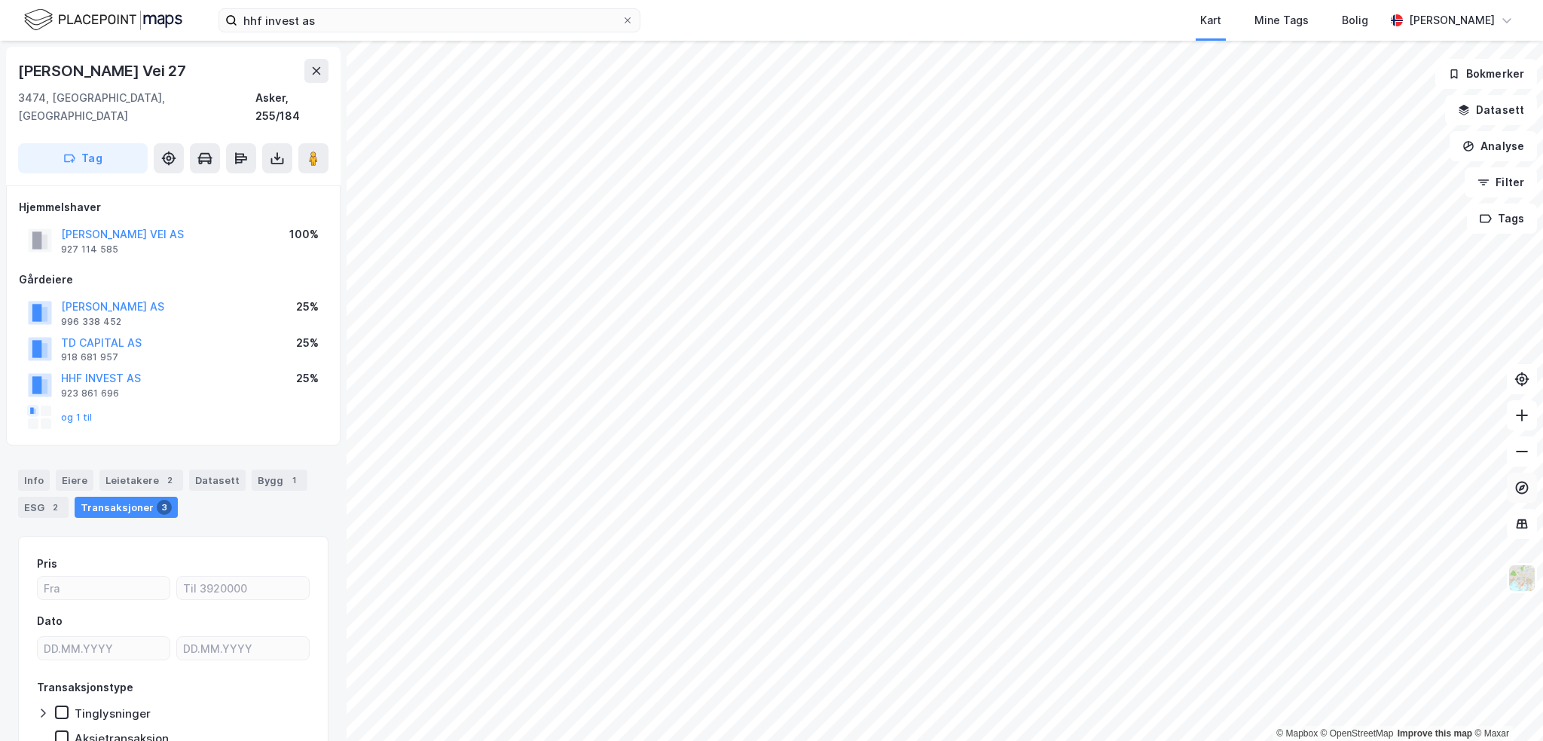
scroll to position [2, 0]
click at [143, 467] on div "Leietakere 1" at bounding box center [141, 477] width 84 height 21
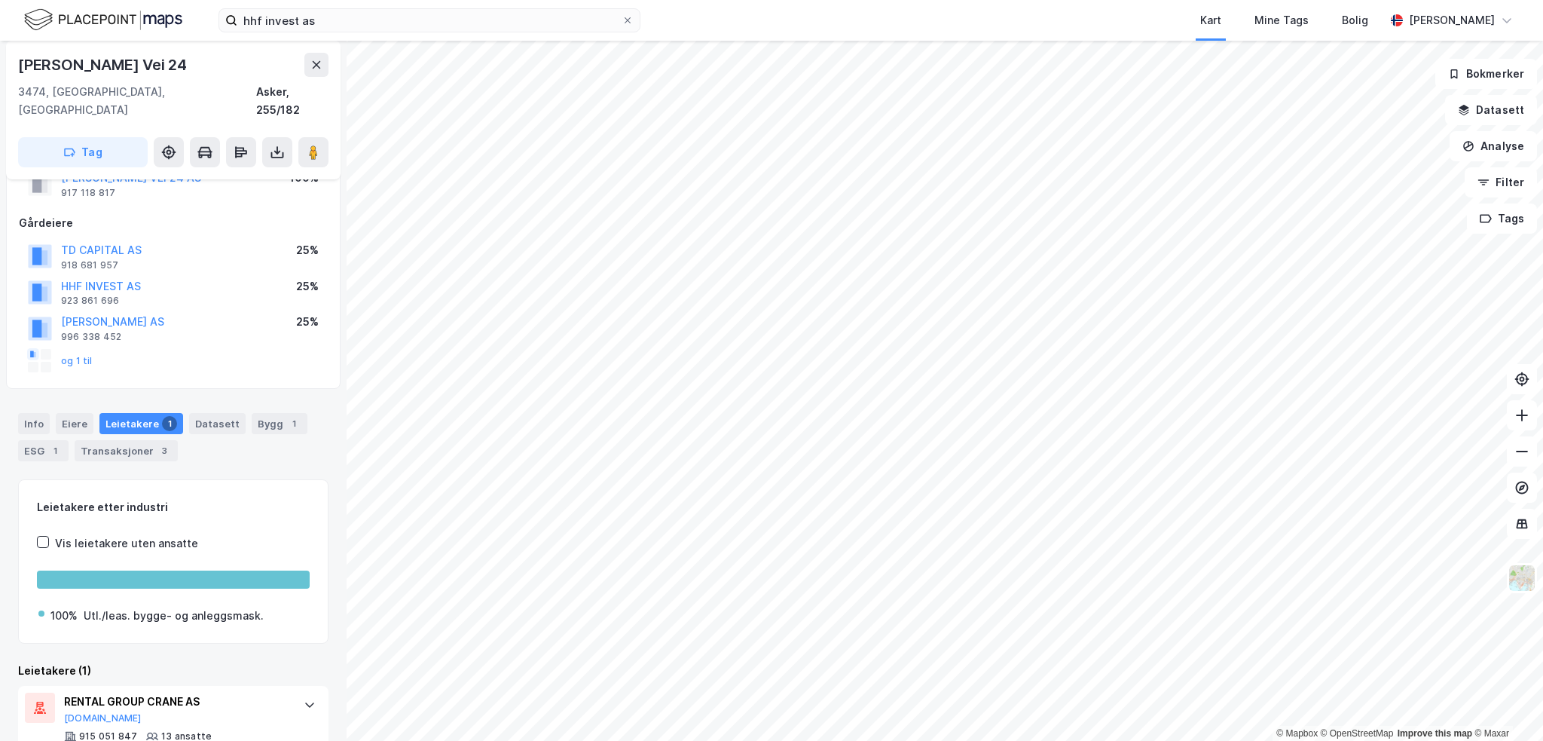
scroll to position [81, 0]
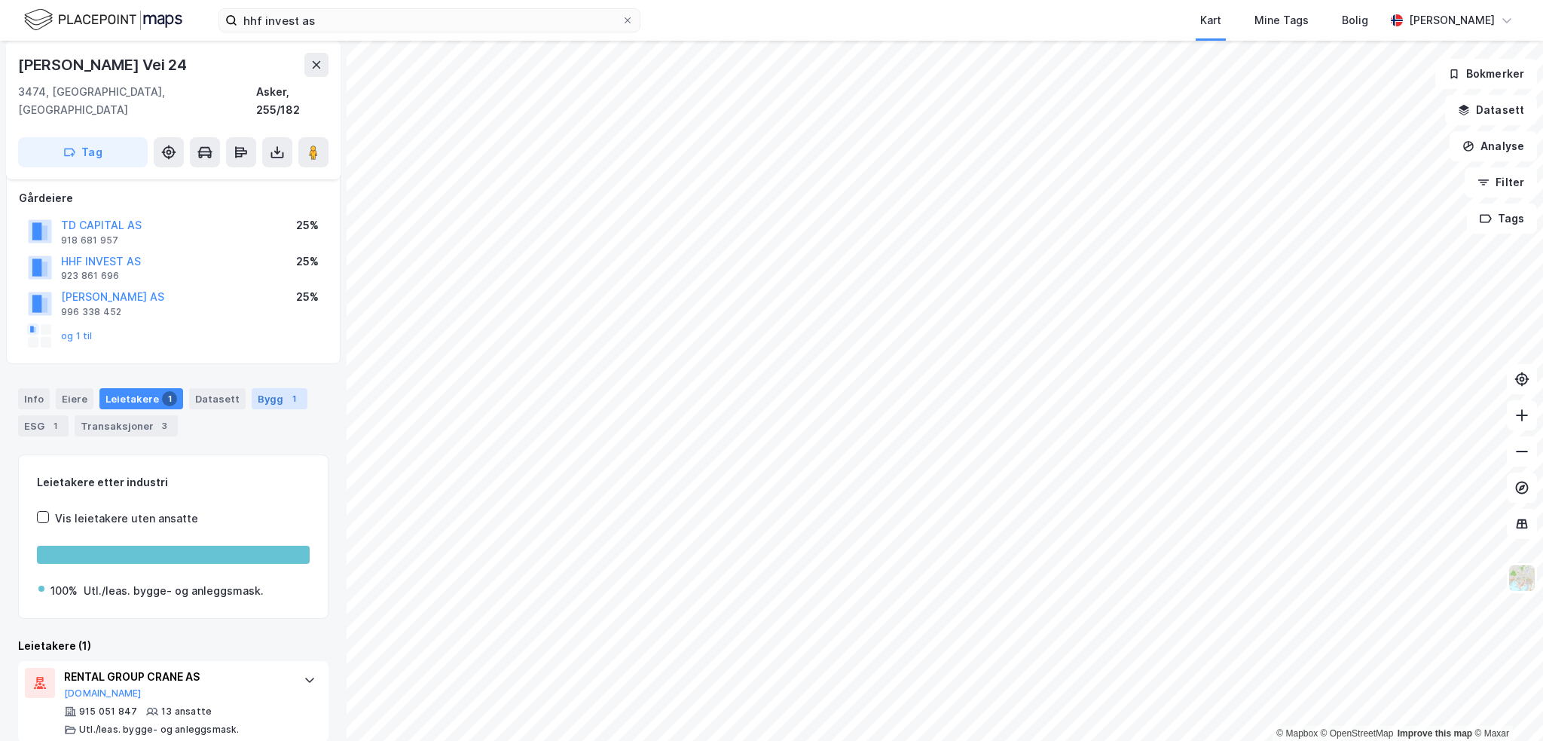
click at [271, 388] on div "Bygg 1" at bounding box center [280, 398] width 56 height 21
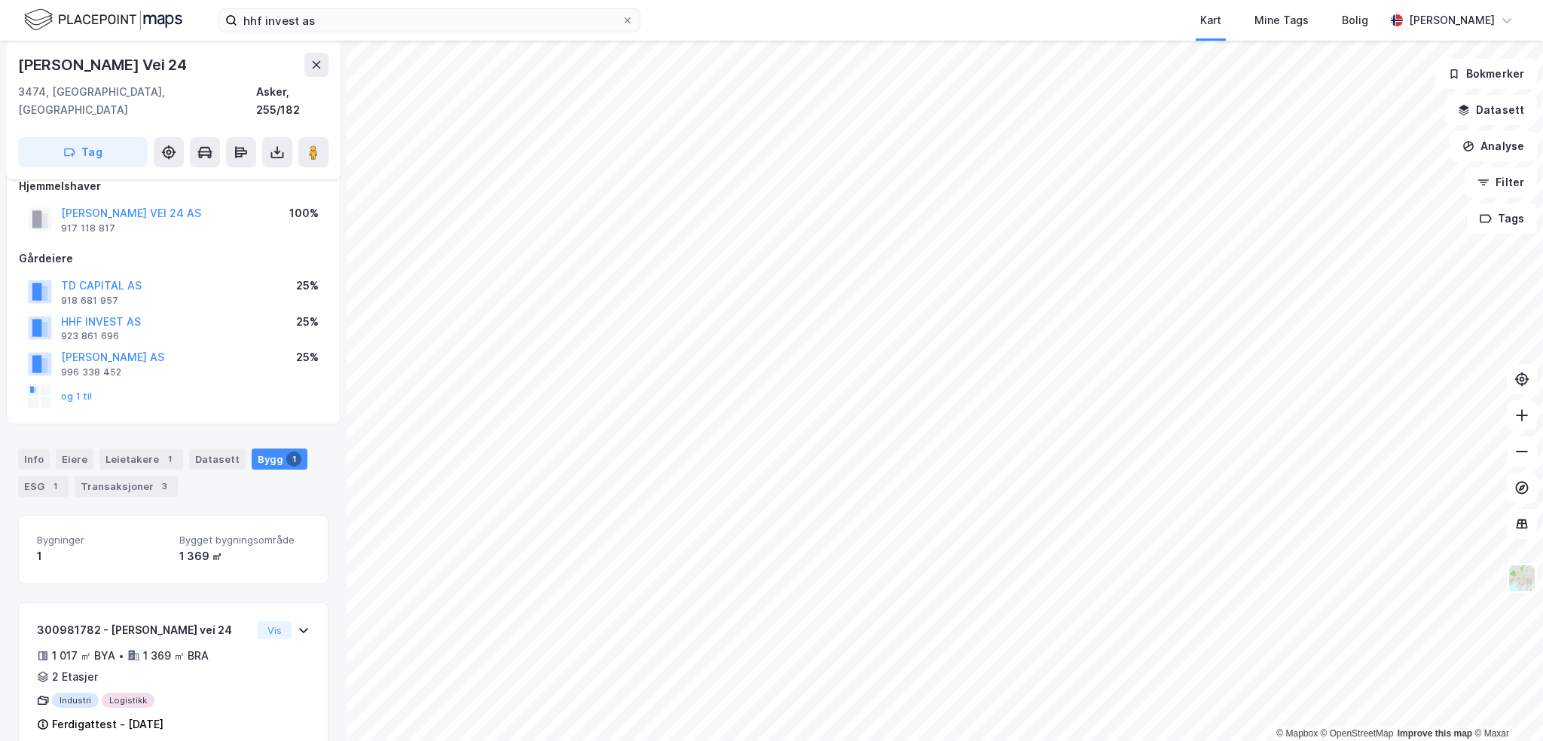
scroll to position [31, 0]
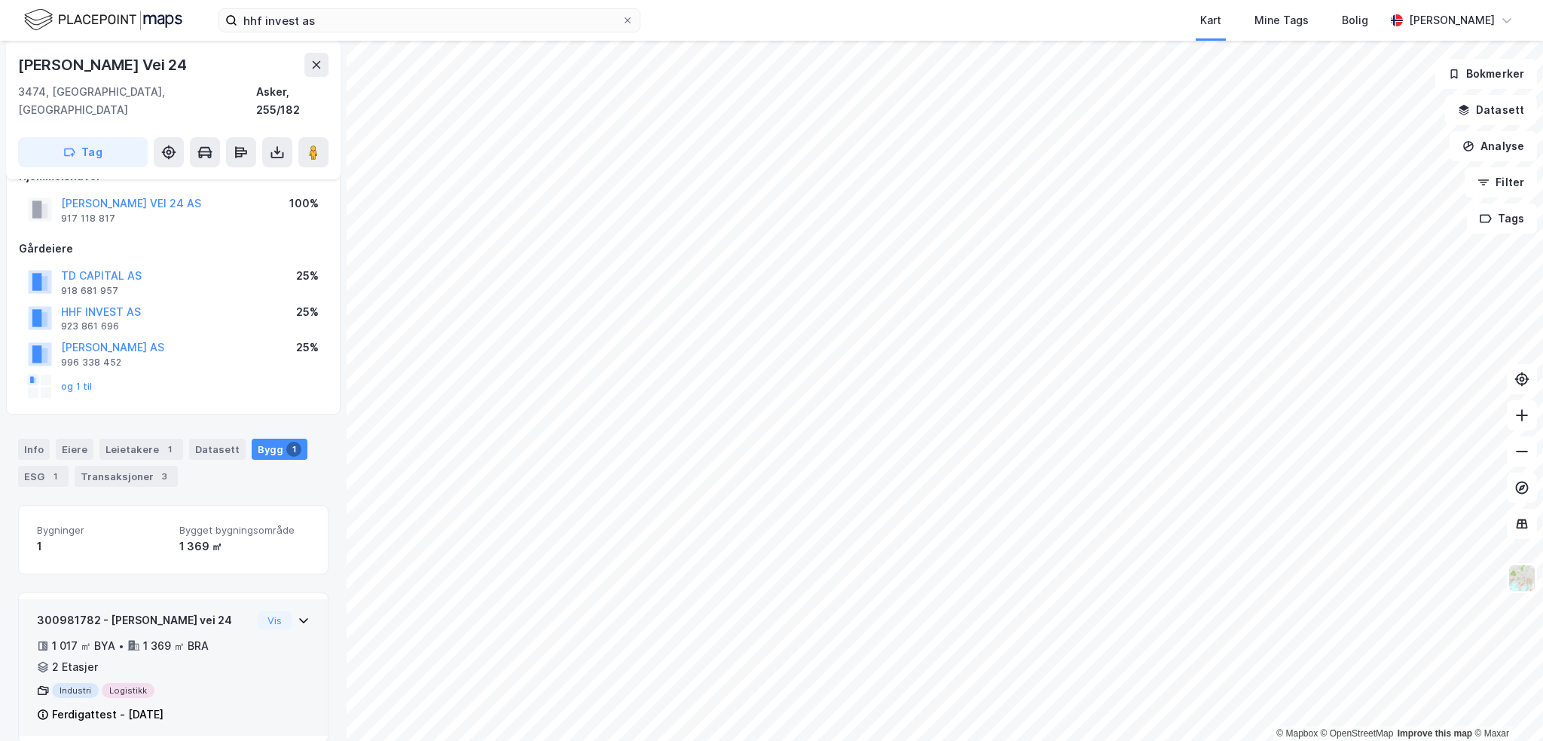
click at [213, 683] on div "Industri Logistikk" at bounding box center [144, 690] width 215 height 15
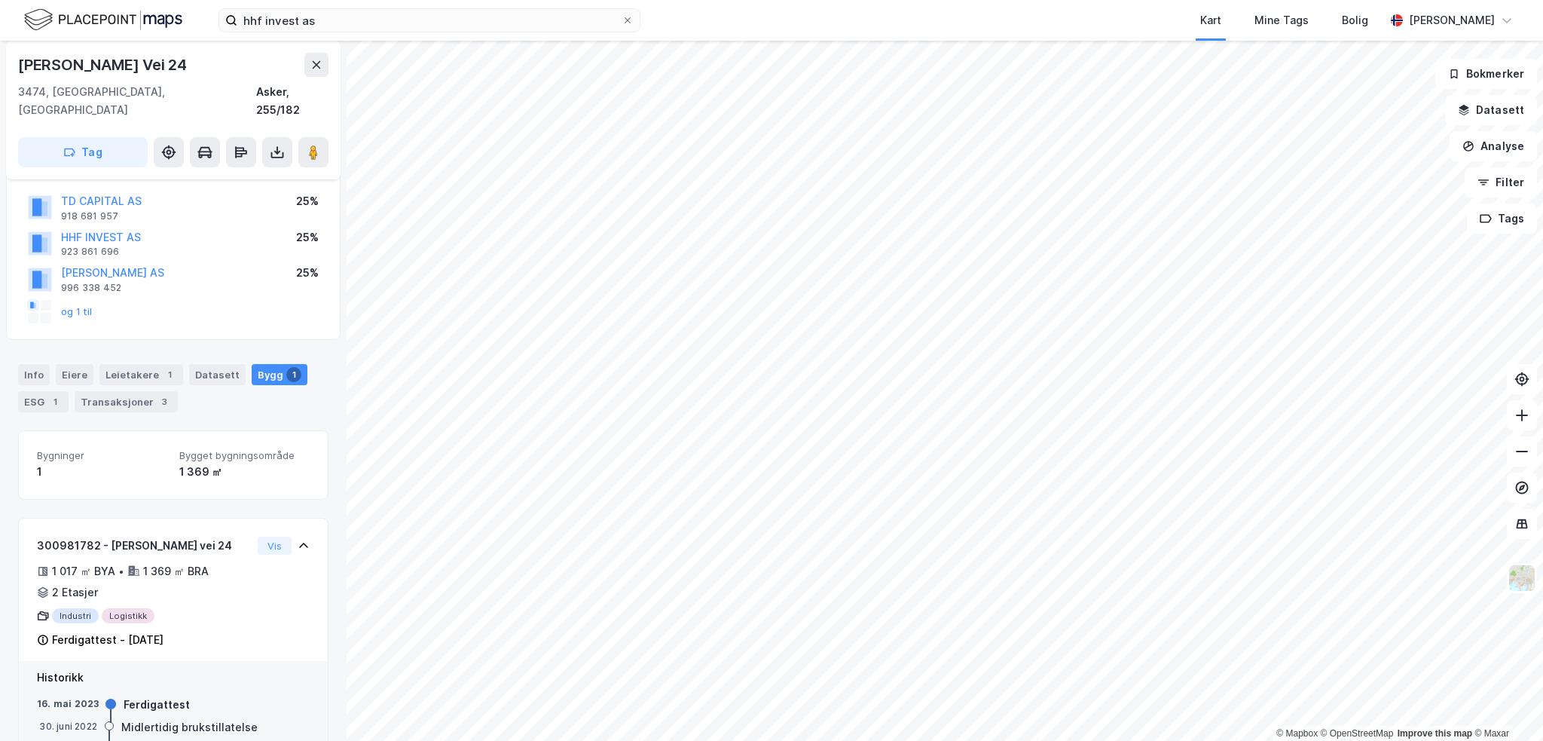
scroll to position [147, 0]
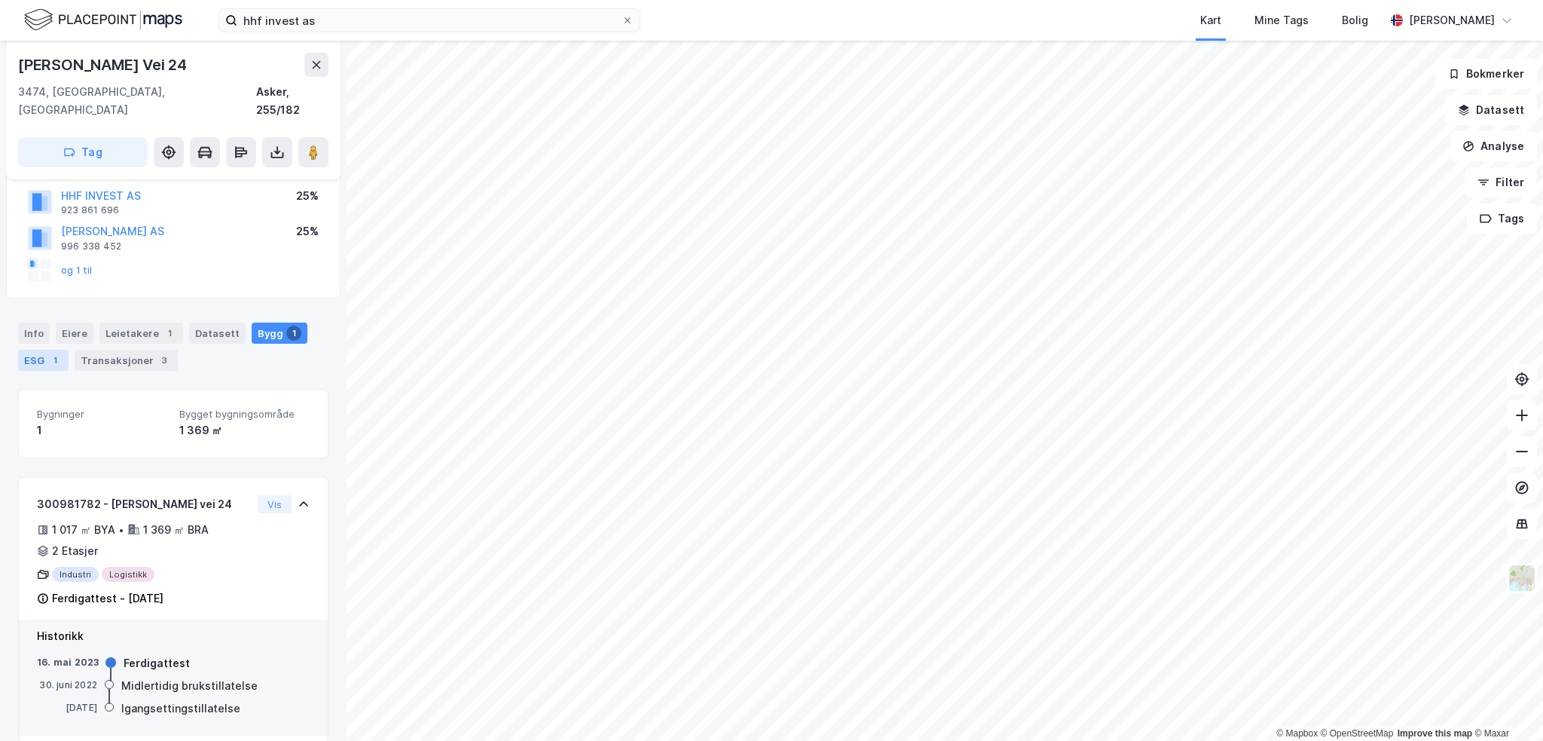
click at [27, 350] on div "ESG 1" at bounding box center [43, 360] width 50 height 21
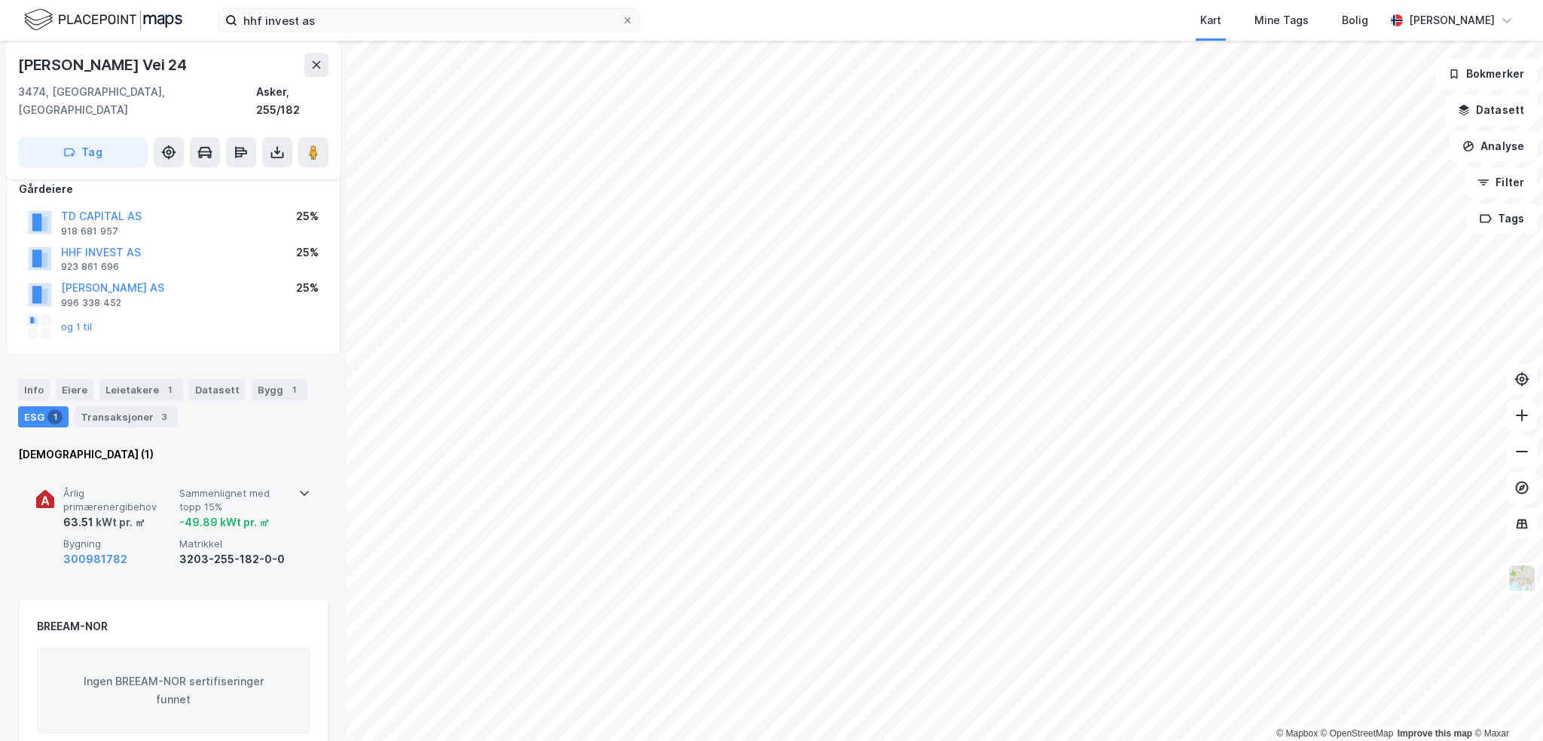
scroll to position [151, 0]
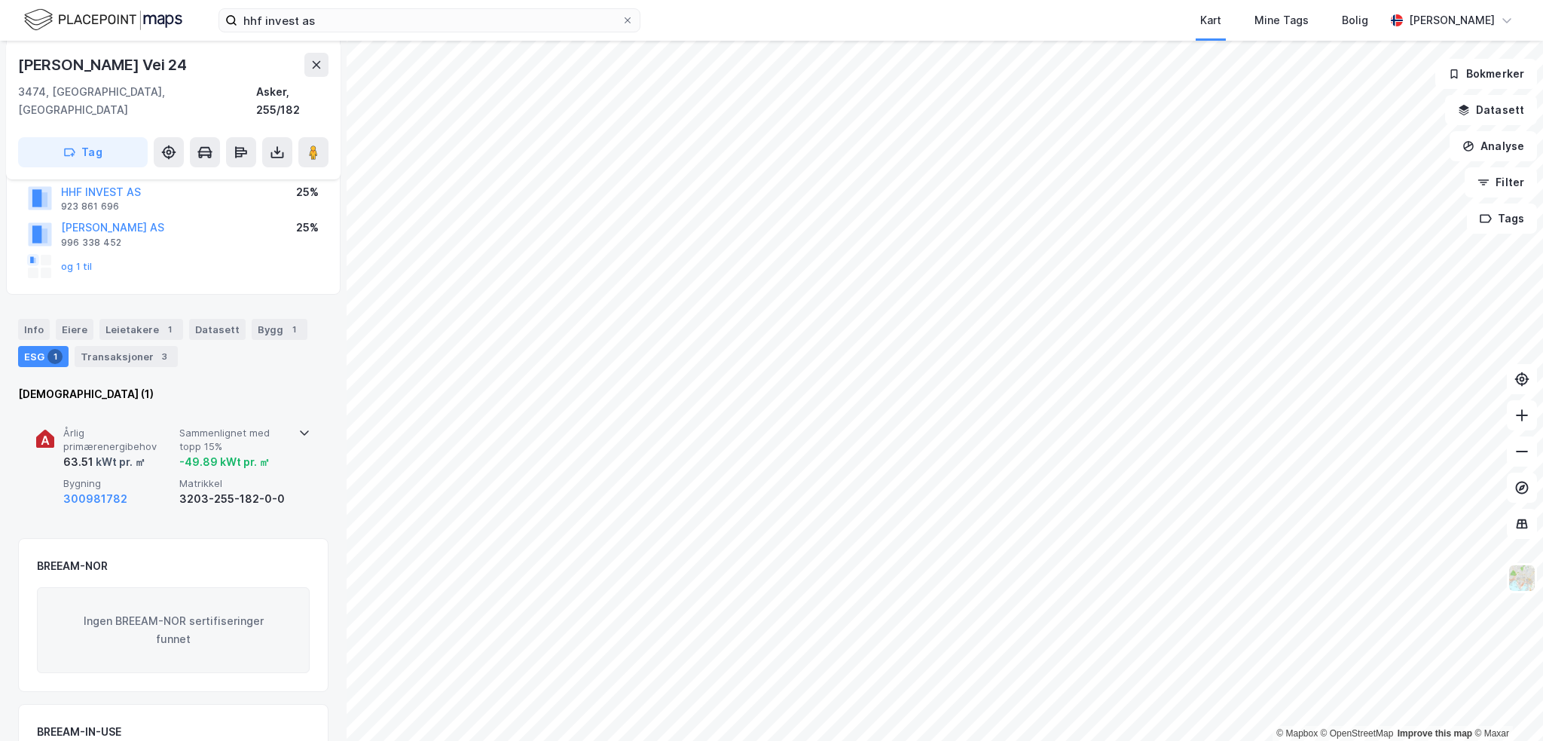
click at [160, 490] on div "300981782" at bounding box center [118, 499] width 110 height 18
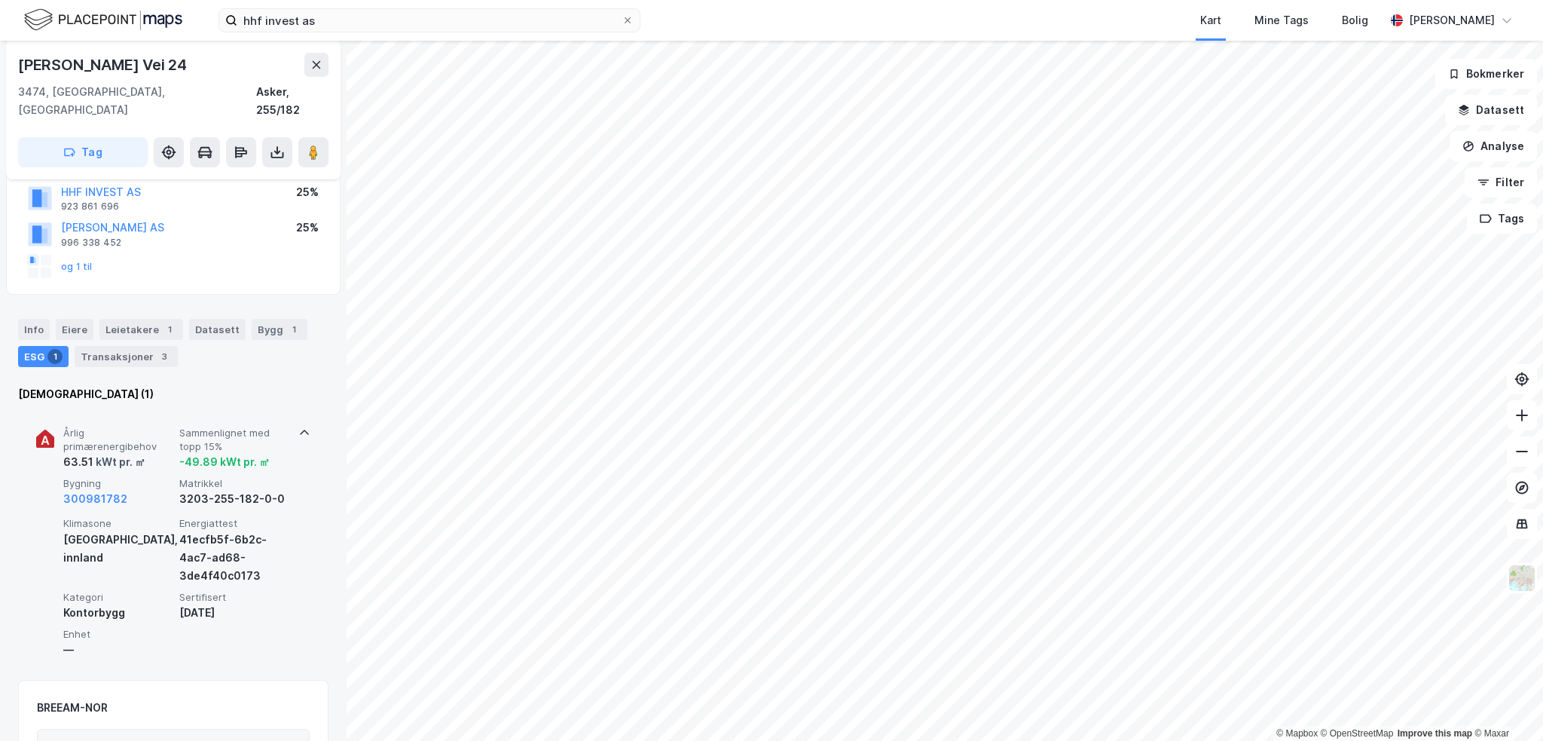
click at [160, 490] on div "300981782" at bounding box center [118, 499] width 110 height 18
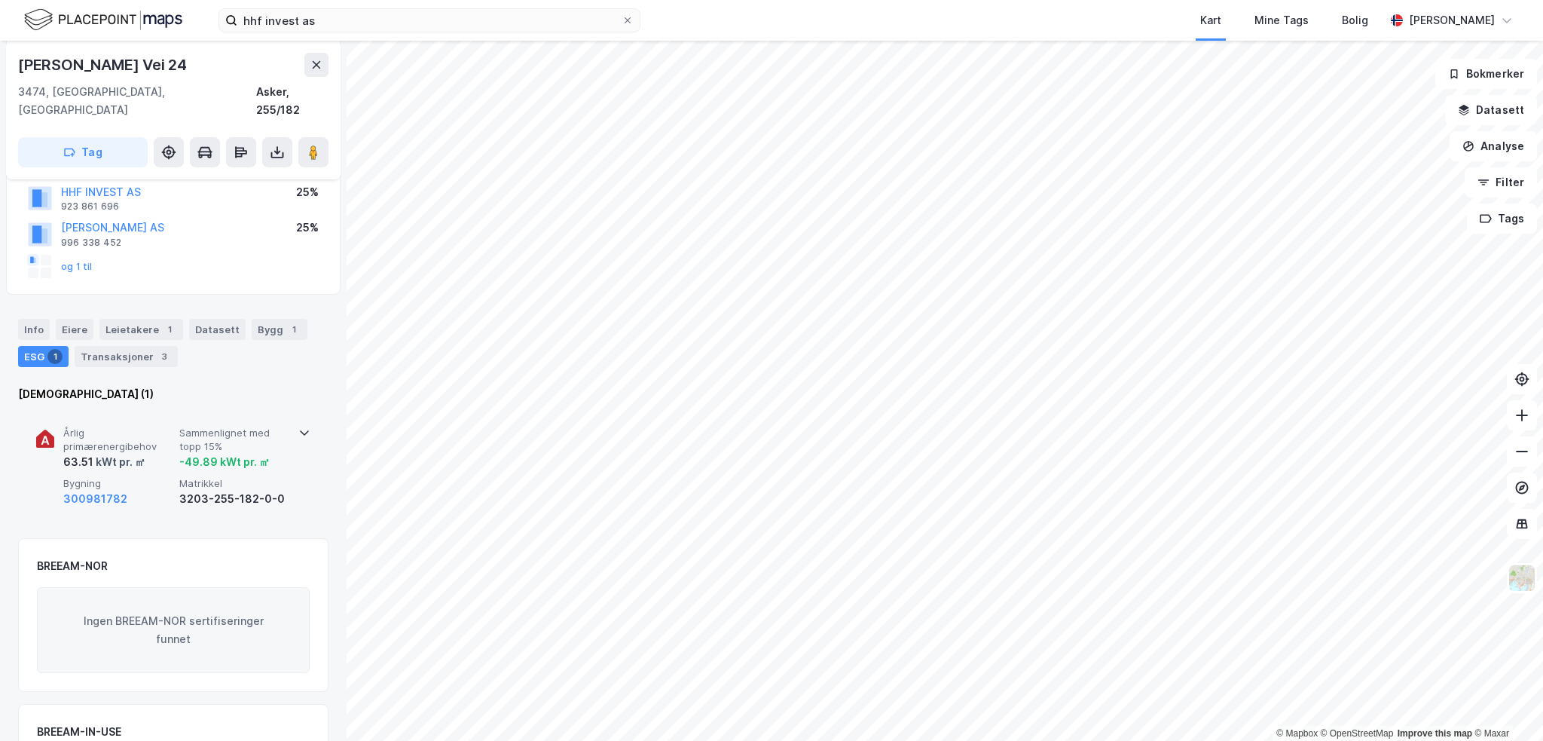
click at [160, 490] on div "300981782" at bounding box center [118, 499] width 110 height 18
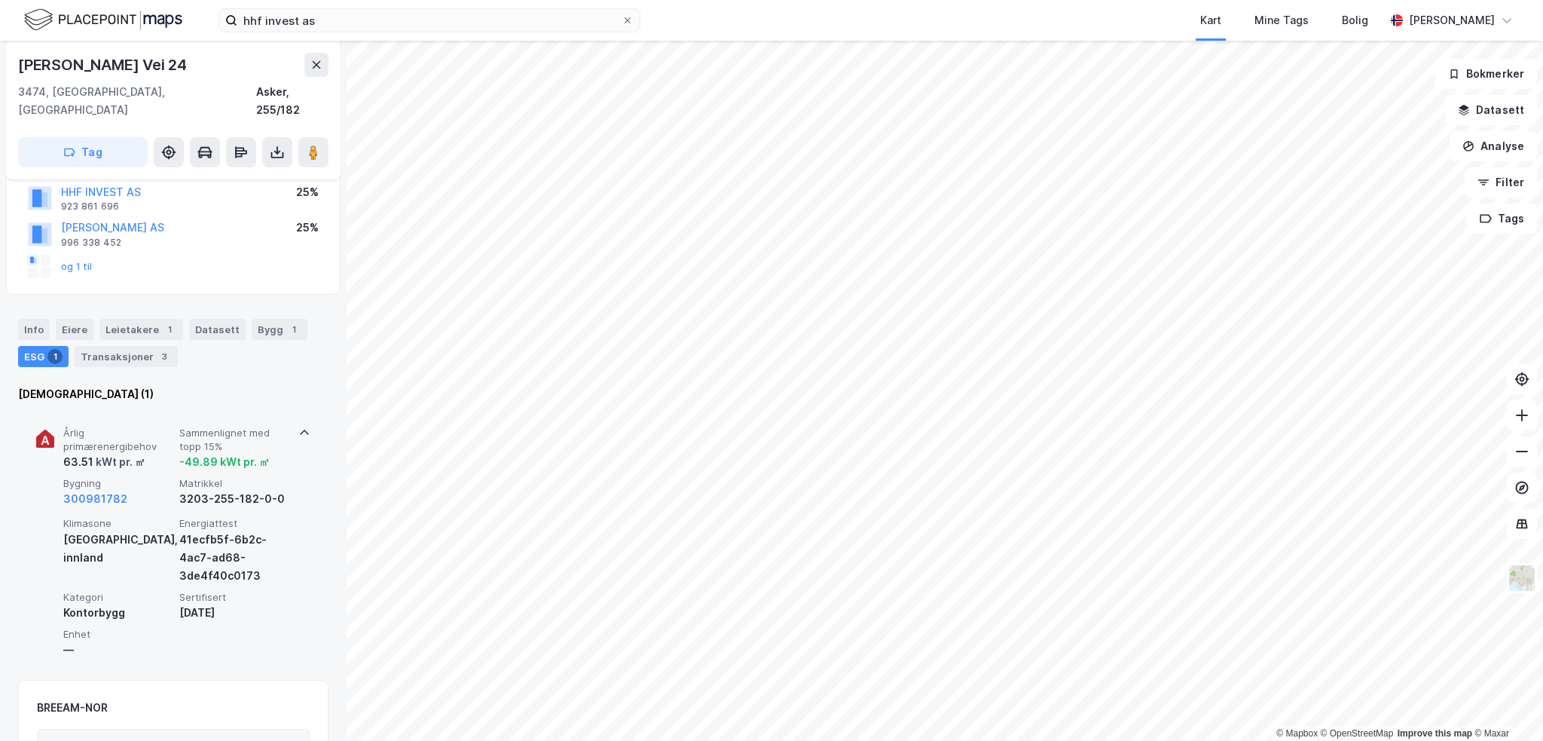
click at [160, 490] on div "300981782" at bounding box center [118, 499] width 110 height 18
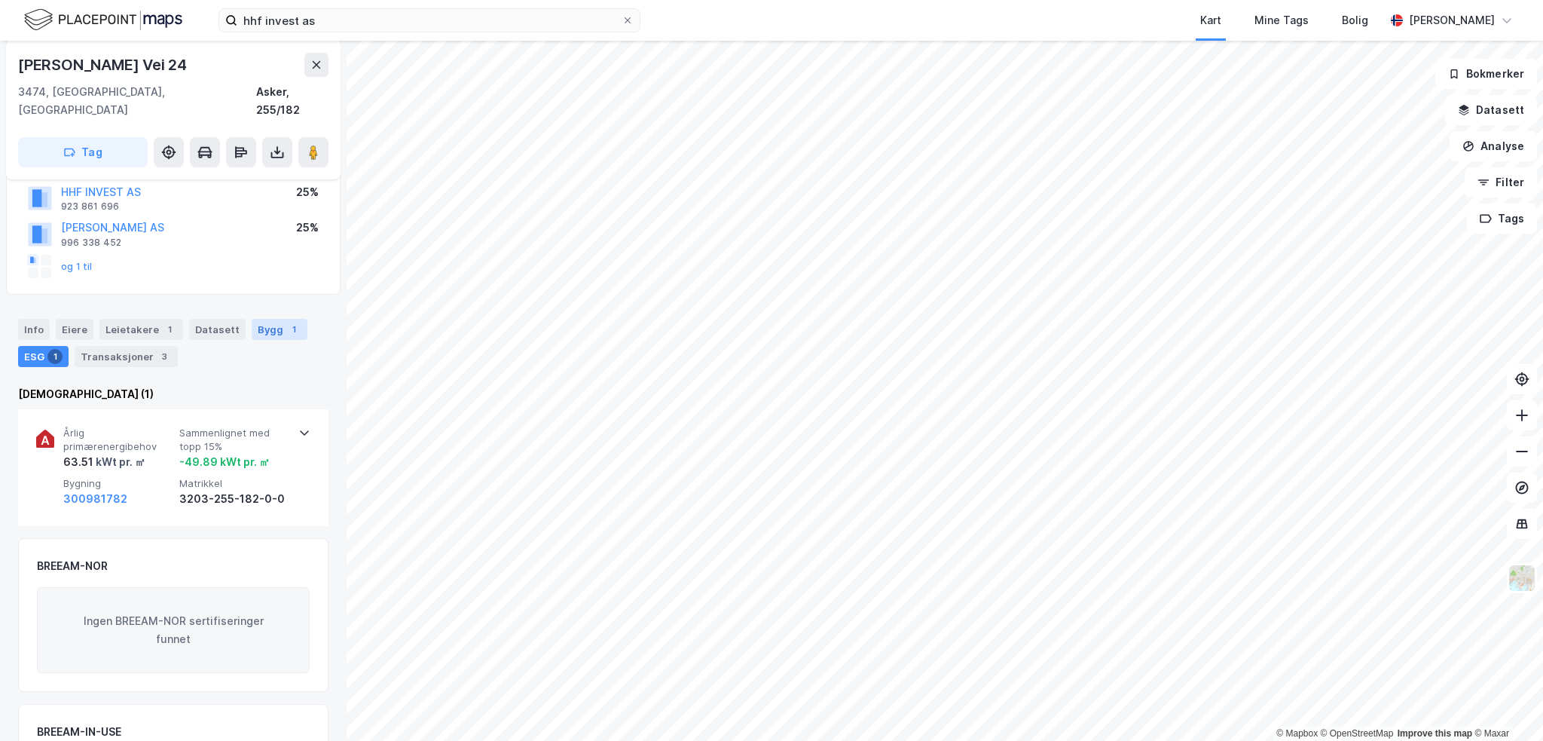
click at [286, 322] on div "1" at bounding box center [293, 329] width 15 height 15
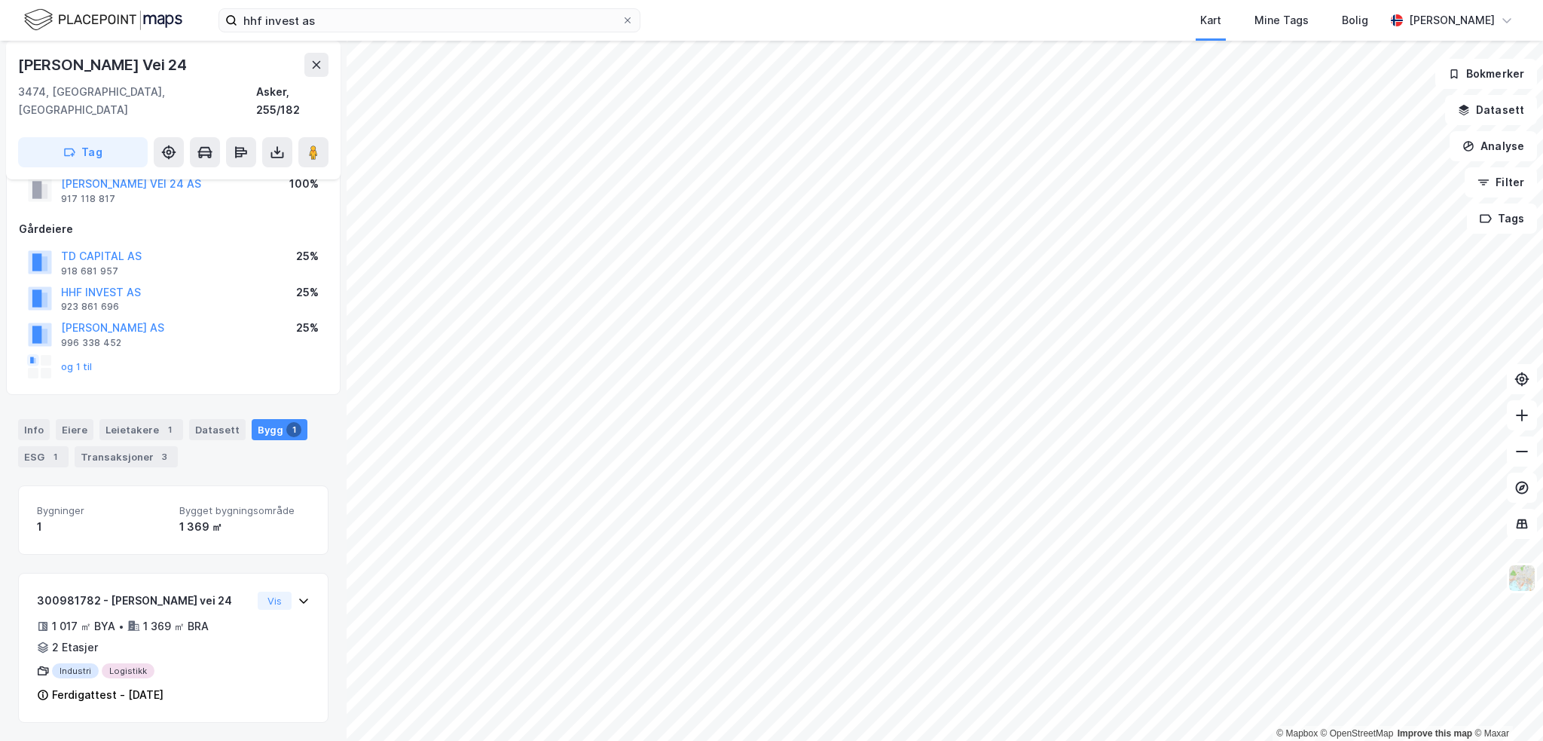
scroll to position [31, 0]
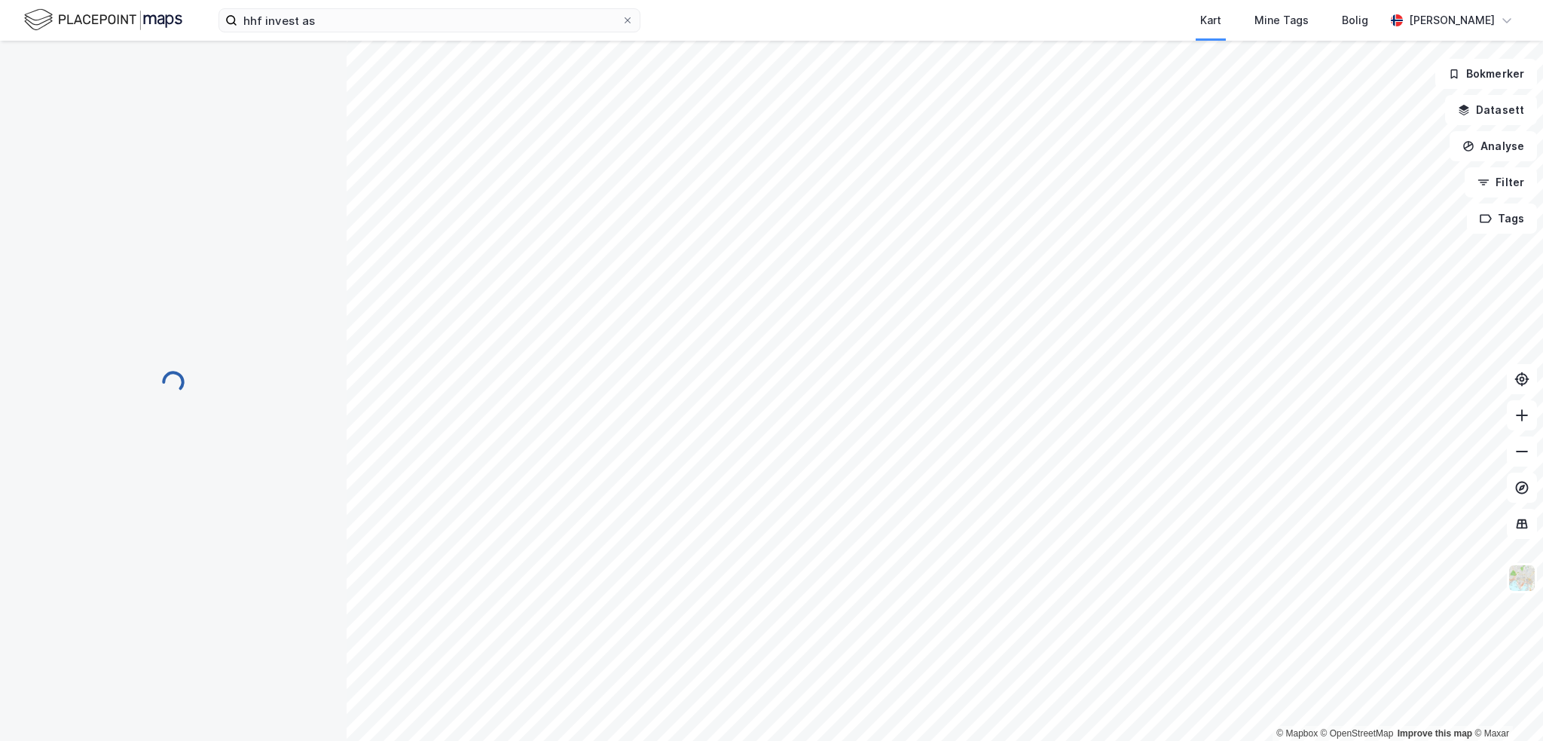
scroll to position [31, 0]
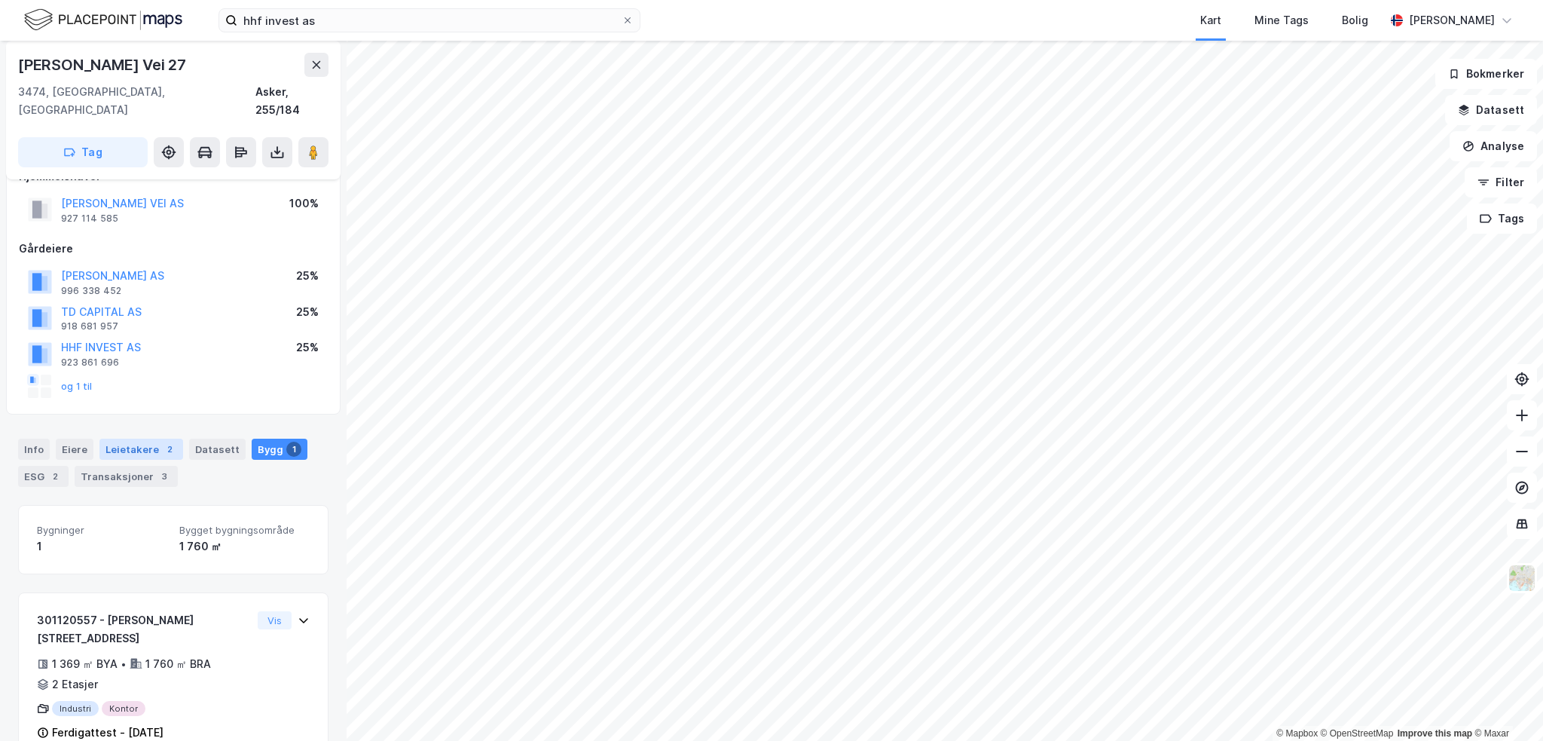
click at [145, 438] on div "Leietakere 2" at bounding box center [141, 448] width 84 height 21
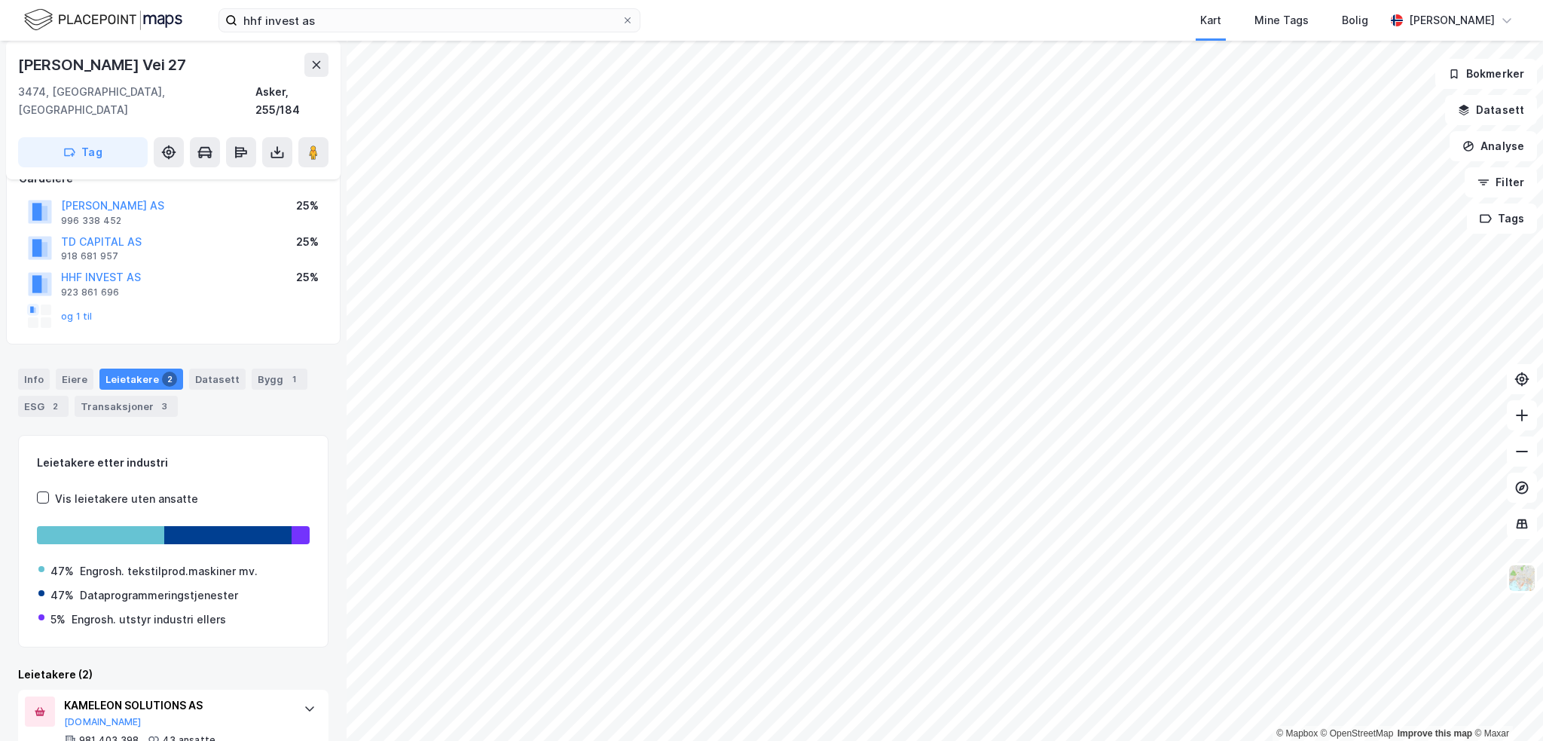
scroll to position [223, 0]
